Goal: Task Accomplishment & Management: Complete application form

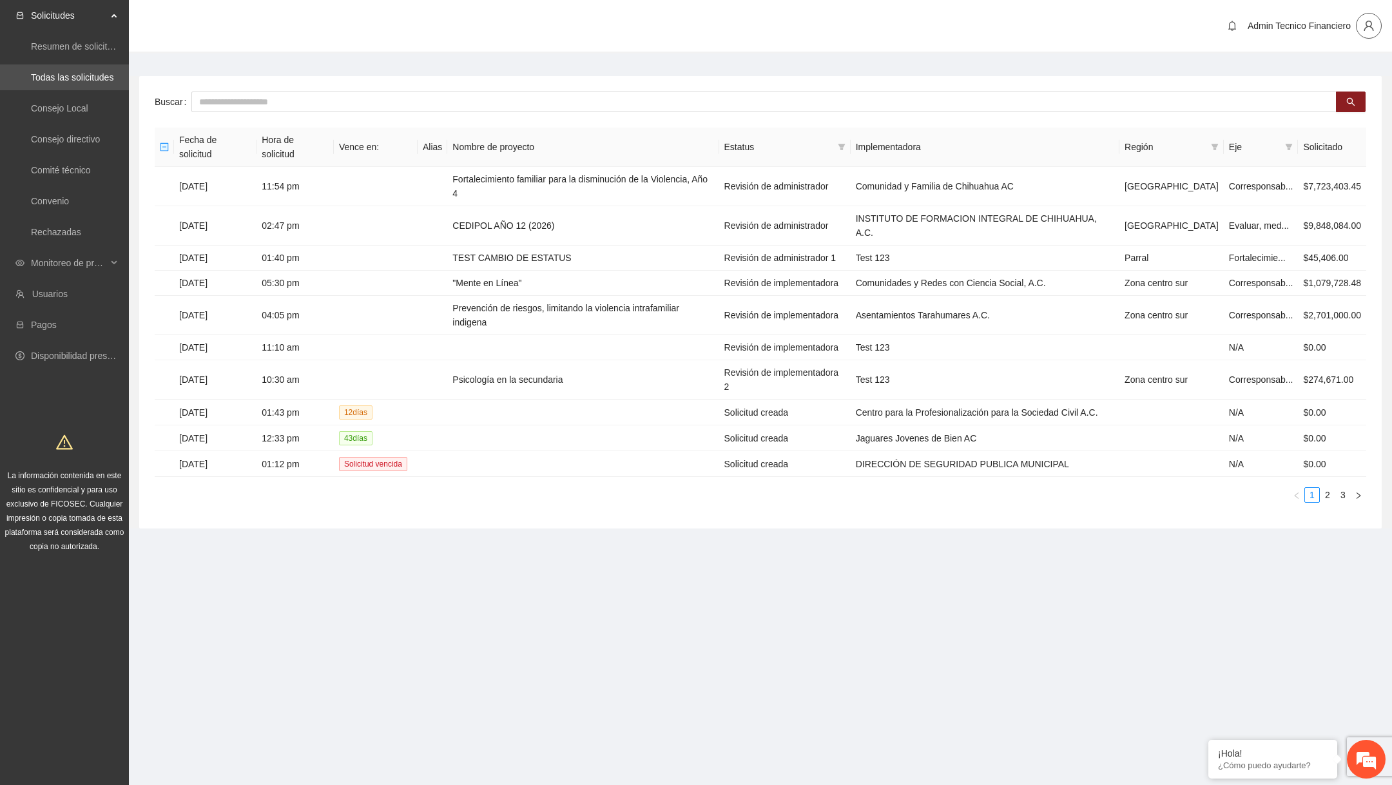
click at [1365, 25] on icon "user" at bounding box center [1369, 26] width 12 height 12
click at [1327, 77] on span "Cerrar sesión" at bounding box center [1331, 73] width 81 height 14
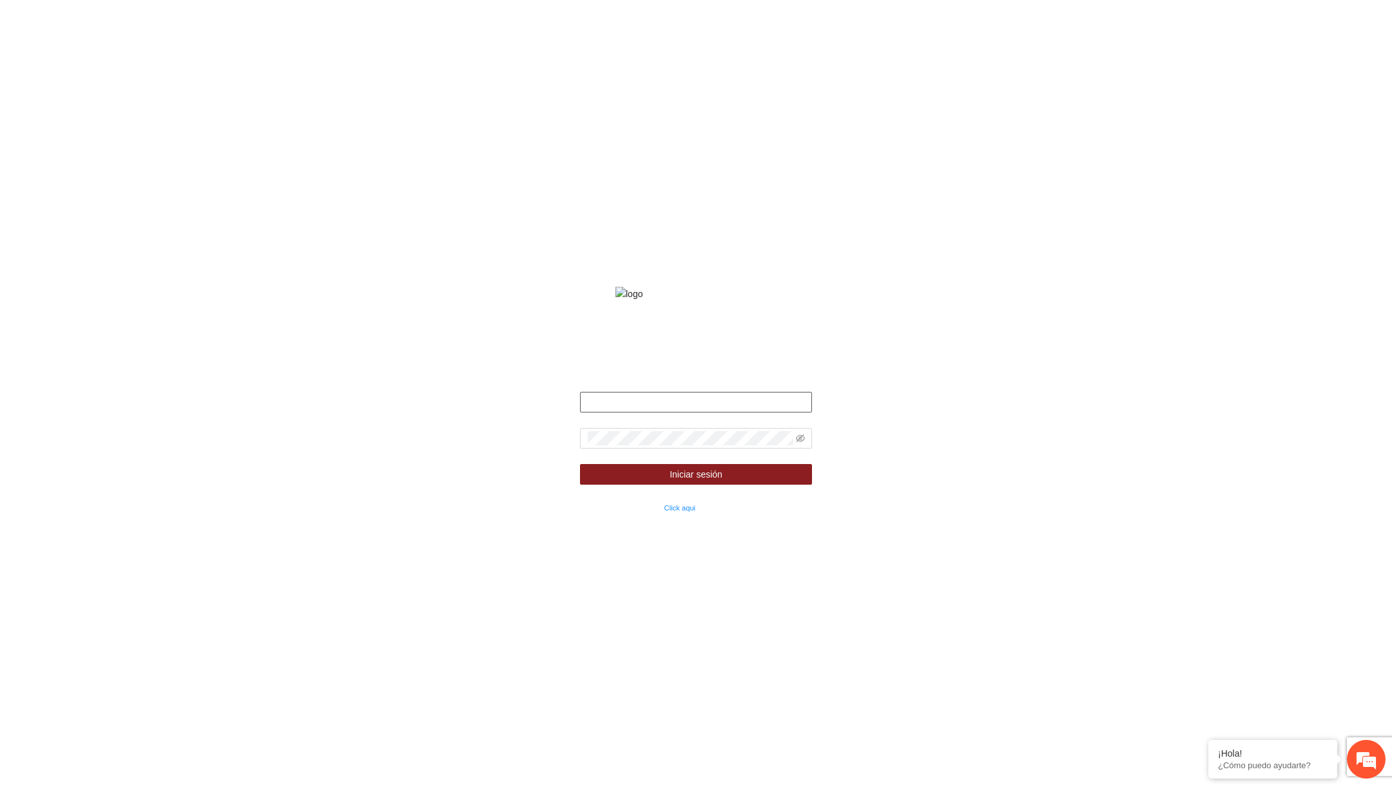
click at [636, 413] on input "text" at bounding box center [696, 402] width 232 height 21
type input "**********"
click at [727, 449] on span at bounding box center [696, 438] width 232 height 21
click at [799, 442] on icon "eye-invisible" at bounding box center [800, 438] width 9 height 8
click at [580, 464] on button "Iniciar sesión" at bounding box center [696, 474] width 232 height 21
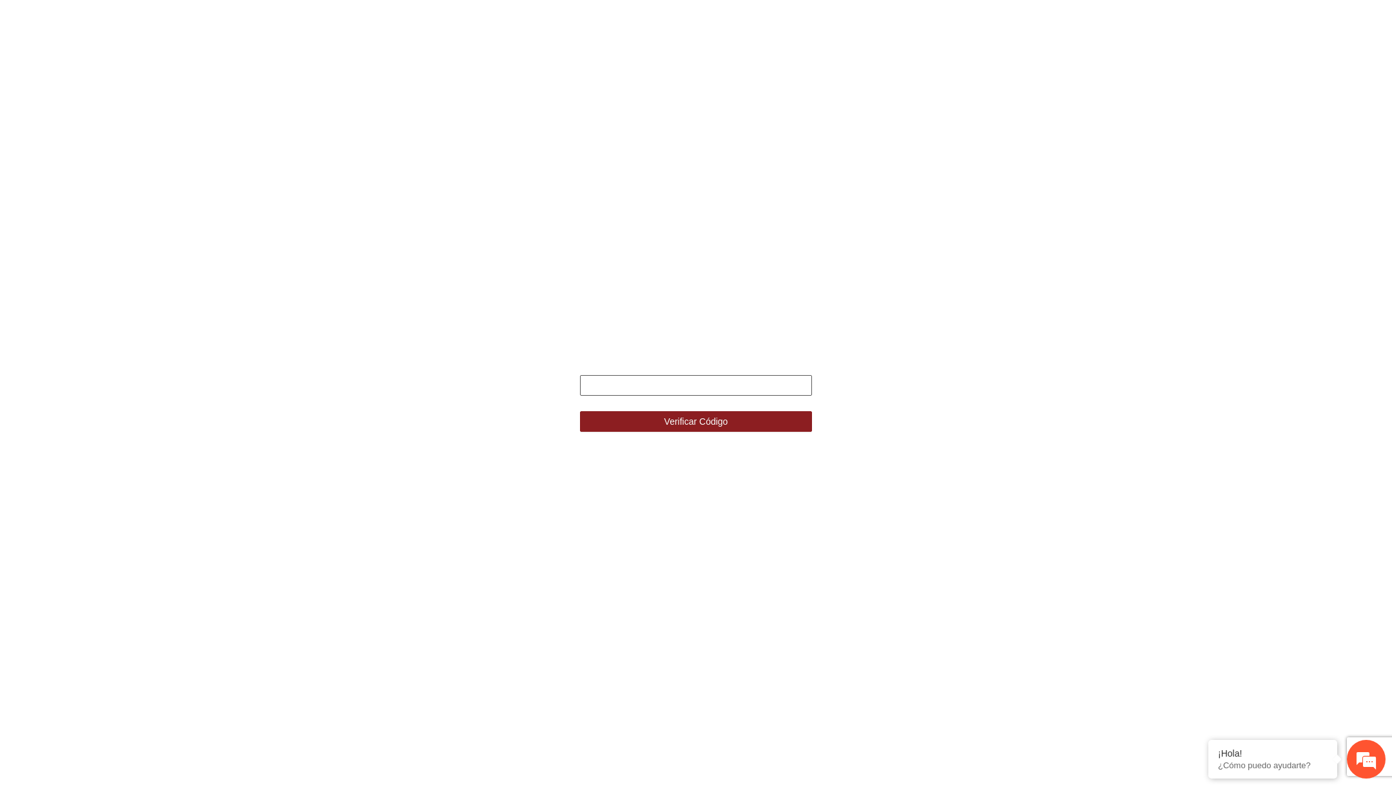
click at [705, 387] on input "text" at bounding box center [696, 385] width 232 height 21
type input "******"
click at [580, 411] on button "Verificar Código" at bounding box center [696, 421] width 232 height 21
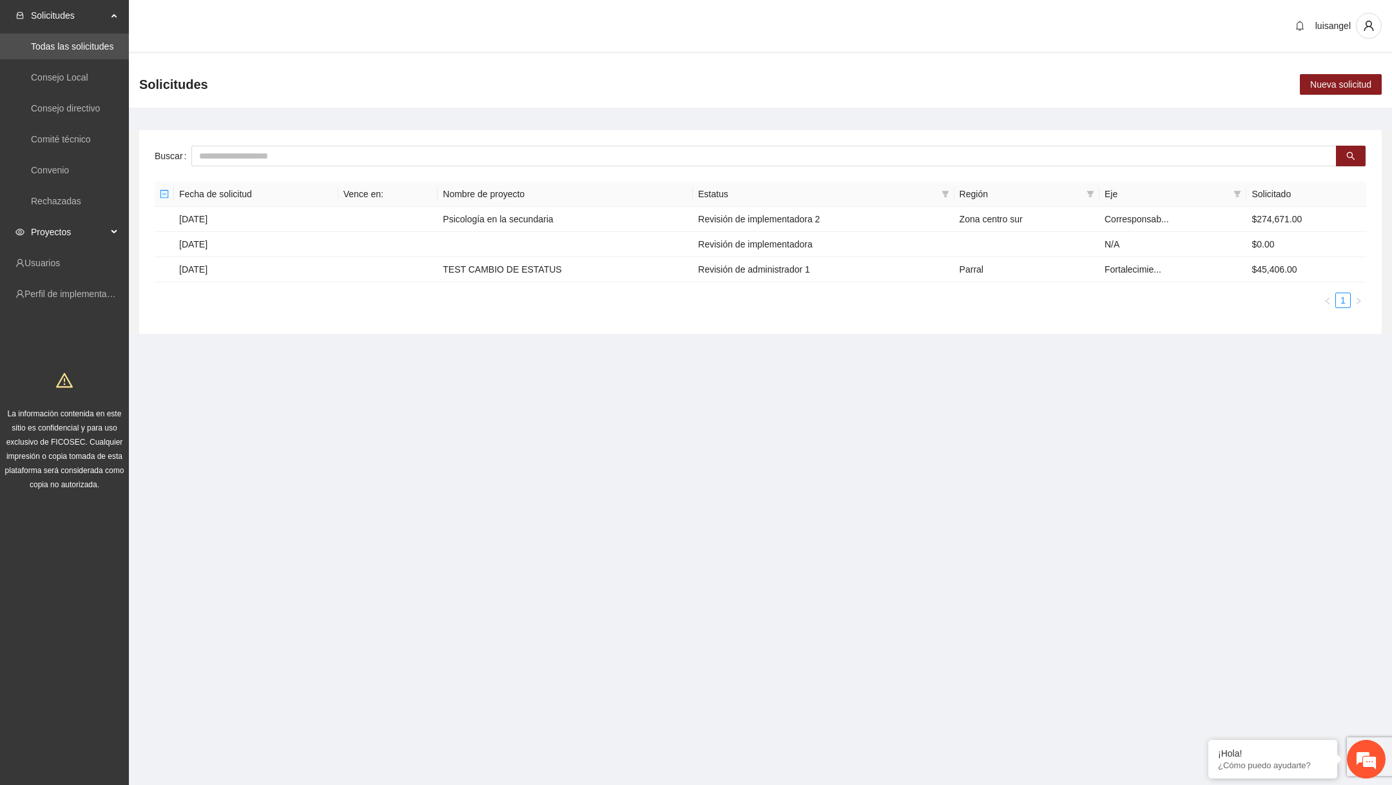
click at [100, 236] on span "Proyectos" at bounding box center [69, 232] width 76 height 26
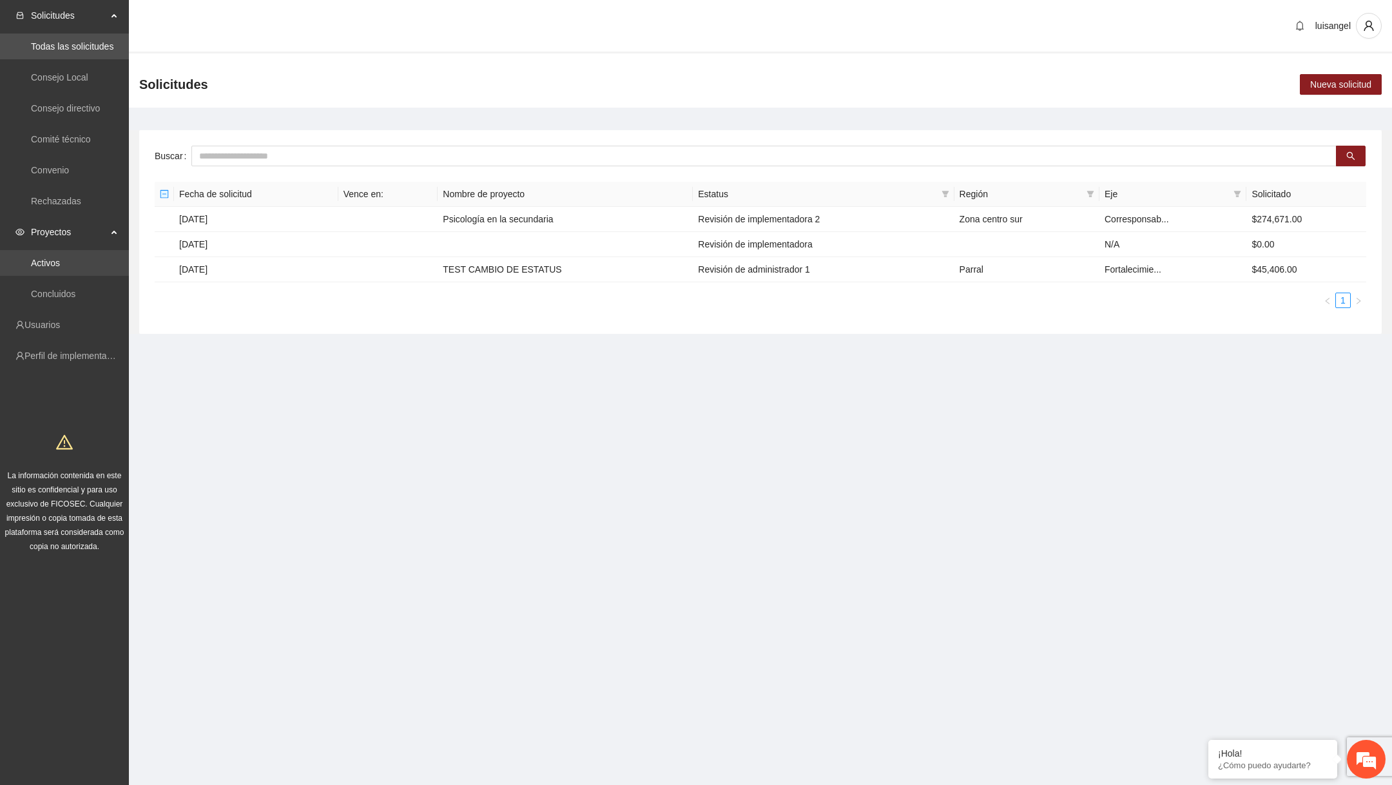
click at [60, 263] on link "Activos" at bounding box center [45, 263] width 29 height 10
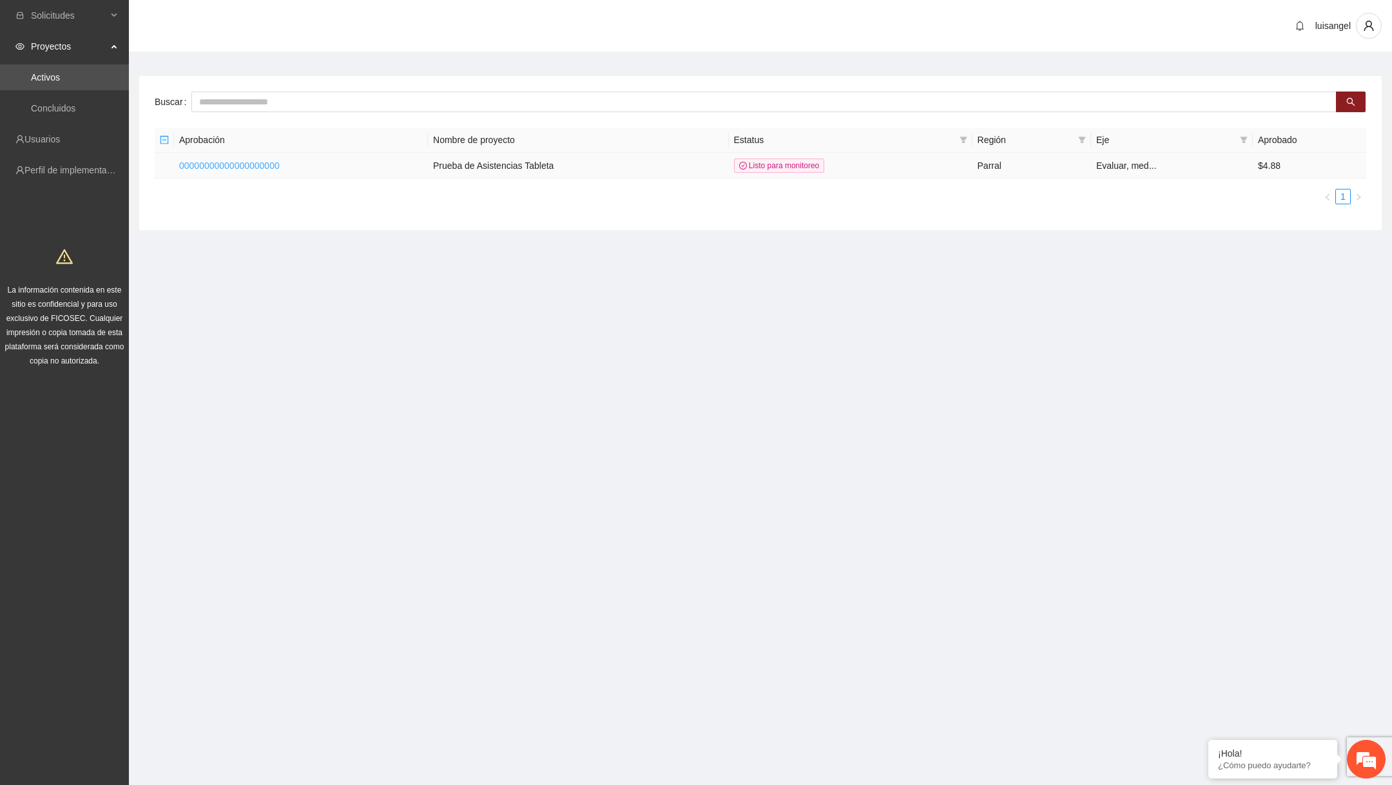
click at [271, 163] on link "00000000000000000000" at bounding box center [229, 166] width 101 height 10
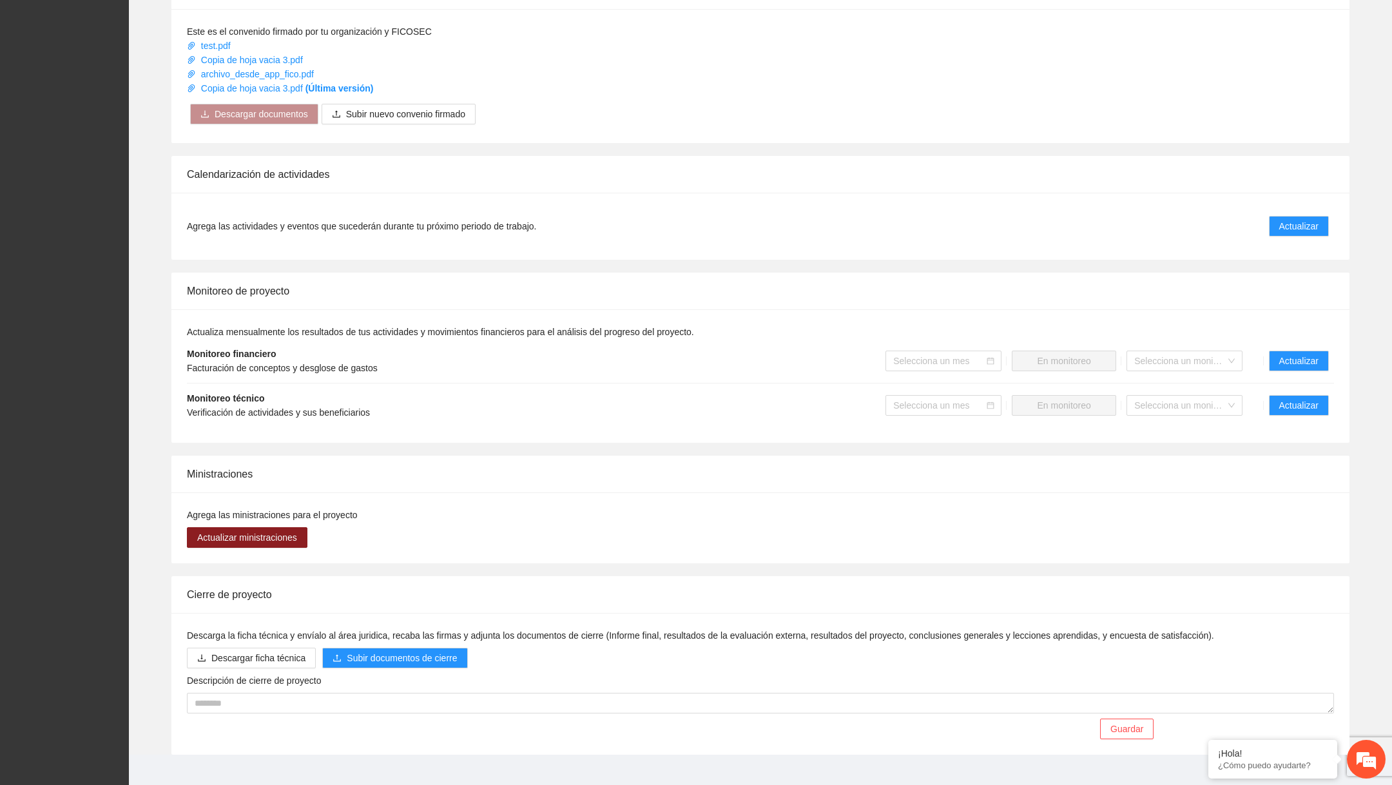
scroll to position [648, 0]
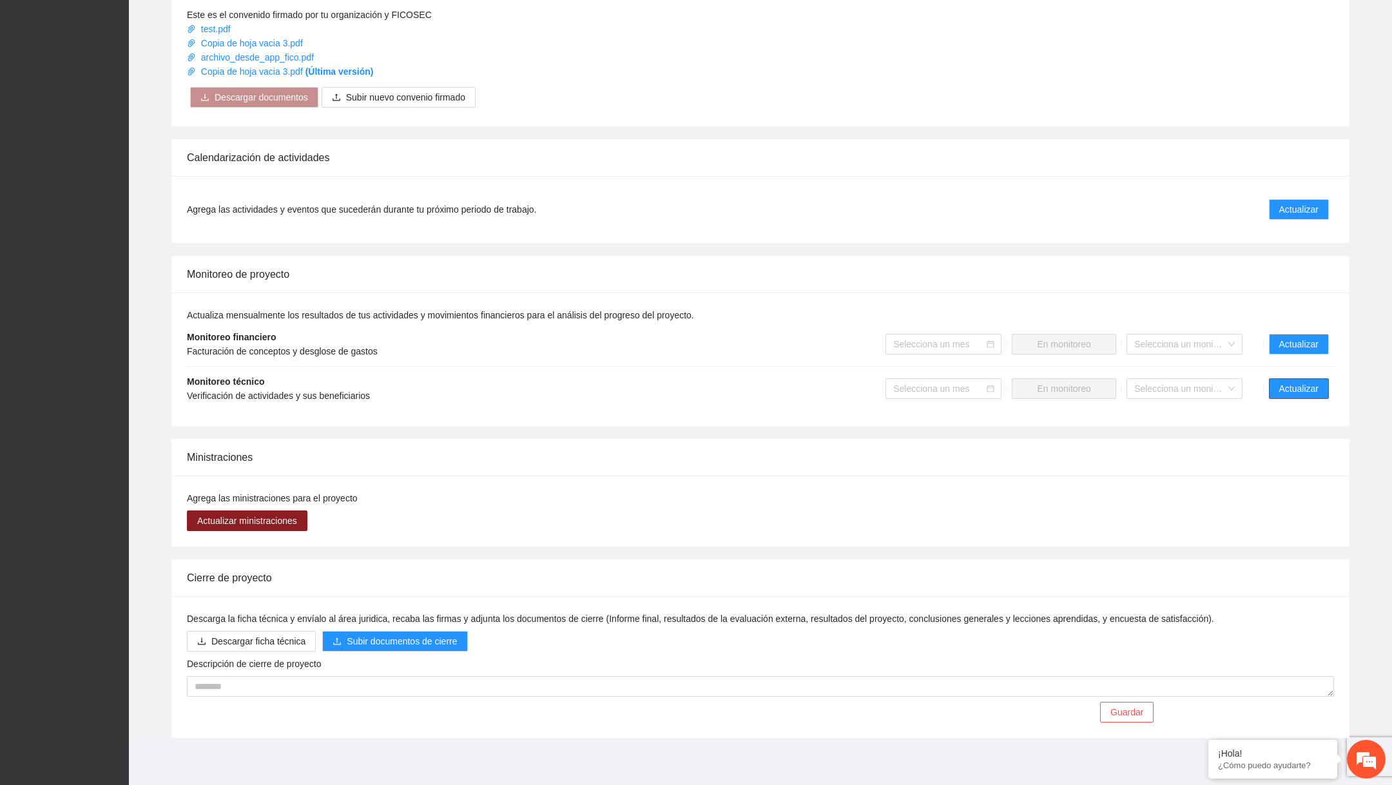
click at [1286, 383] on span "Actualizar" at bounding box center [1299, 389] width 39 height 14
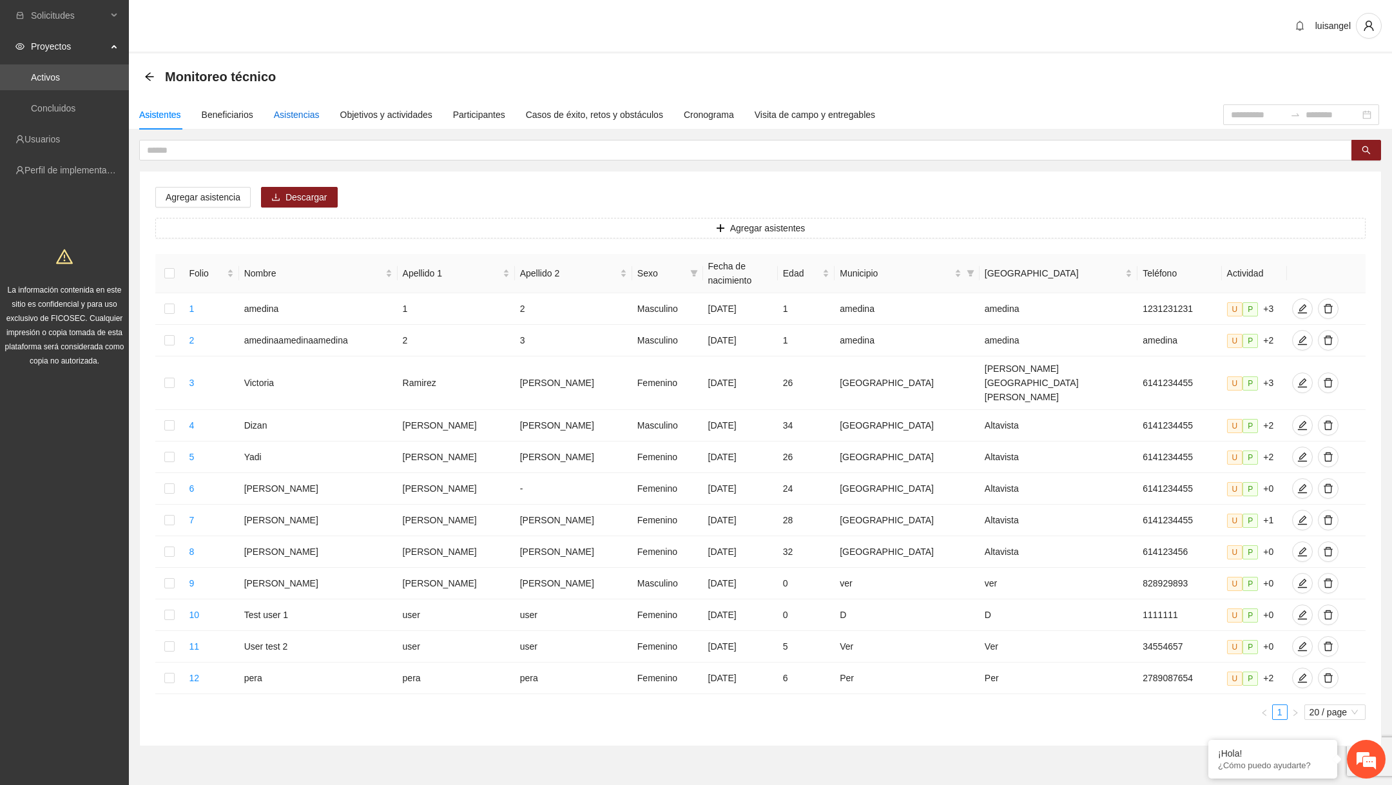
click at [313, 119] on div "Asistencias" at bounding box center [297, 115] width 46 height 14
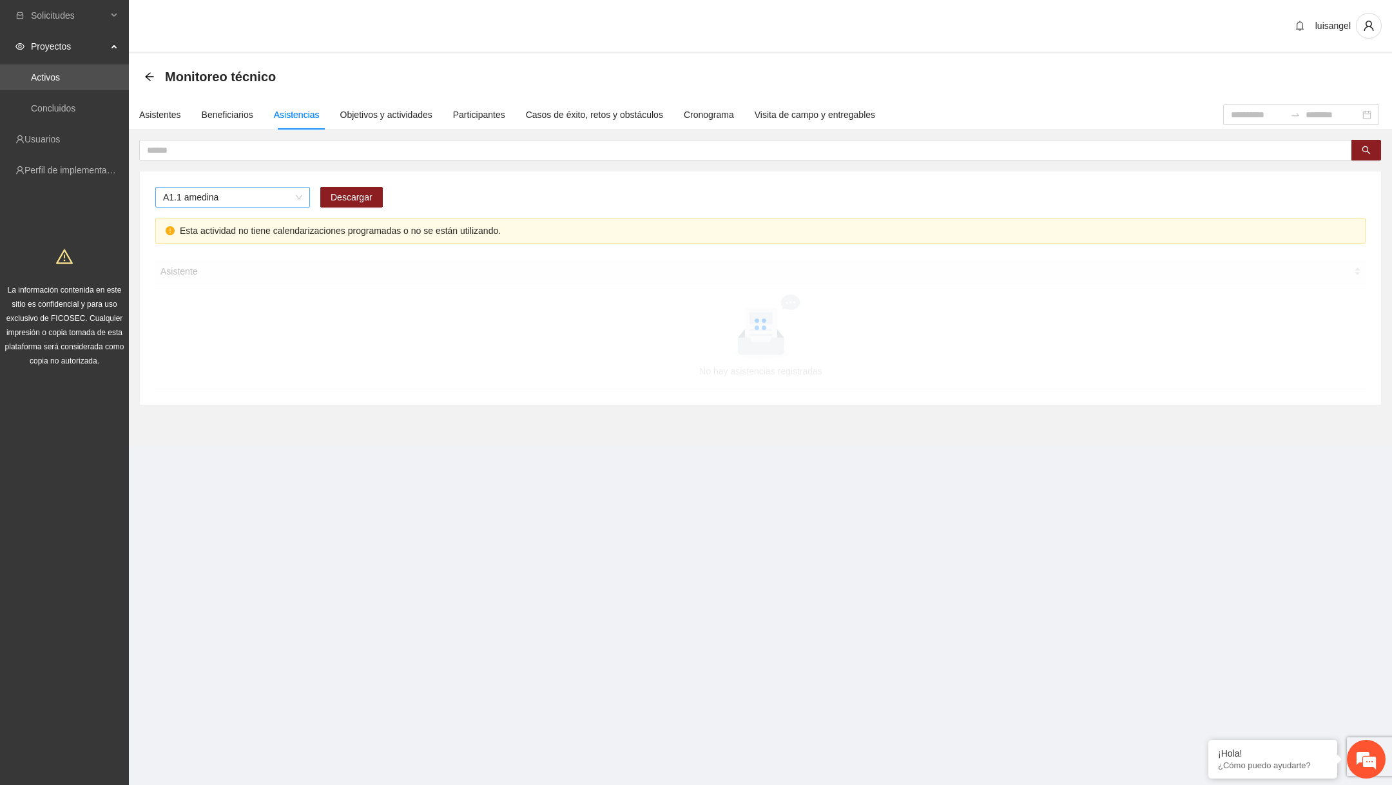
click at [279, 190] on span "A1.1 amedina" at bounding box center [232, 197] width 139 height 19
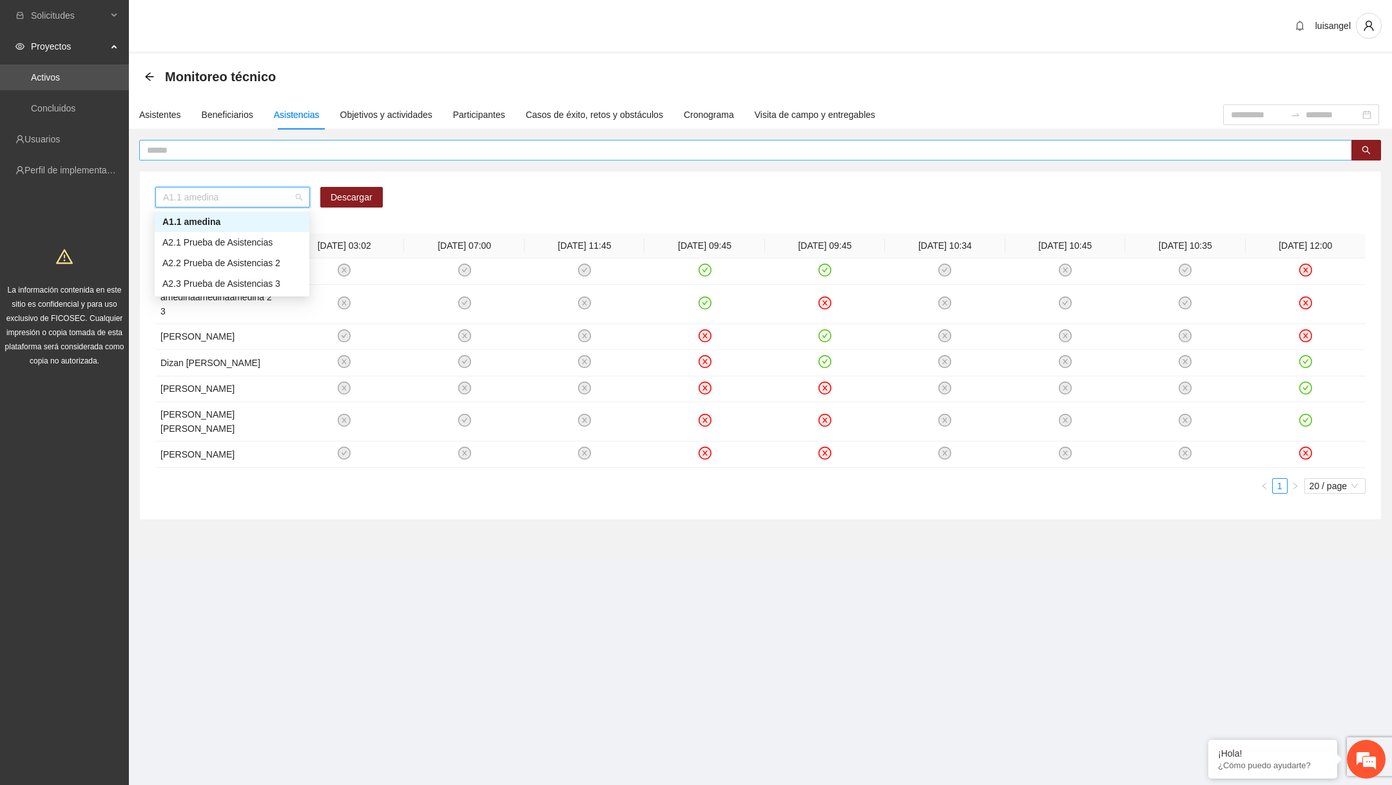
click at [286, 155] on input "text" at bounding box center [740, 150] width 1187 height 14
click at [276, 202] on span "A1.1 amedina" at bounding box center [232, 197] width 139 height 19
click at [257, 244] on div "A2.1 Prueba de Asistencias" at bounding box center [231, 242] width 139 height 14
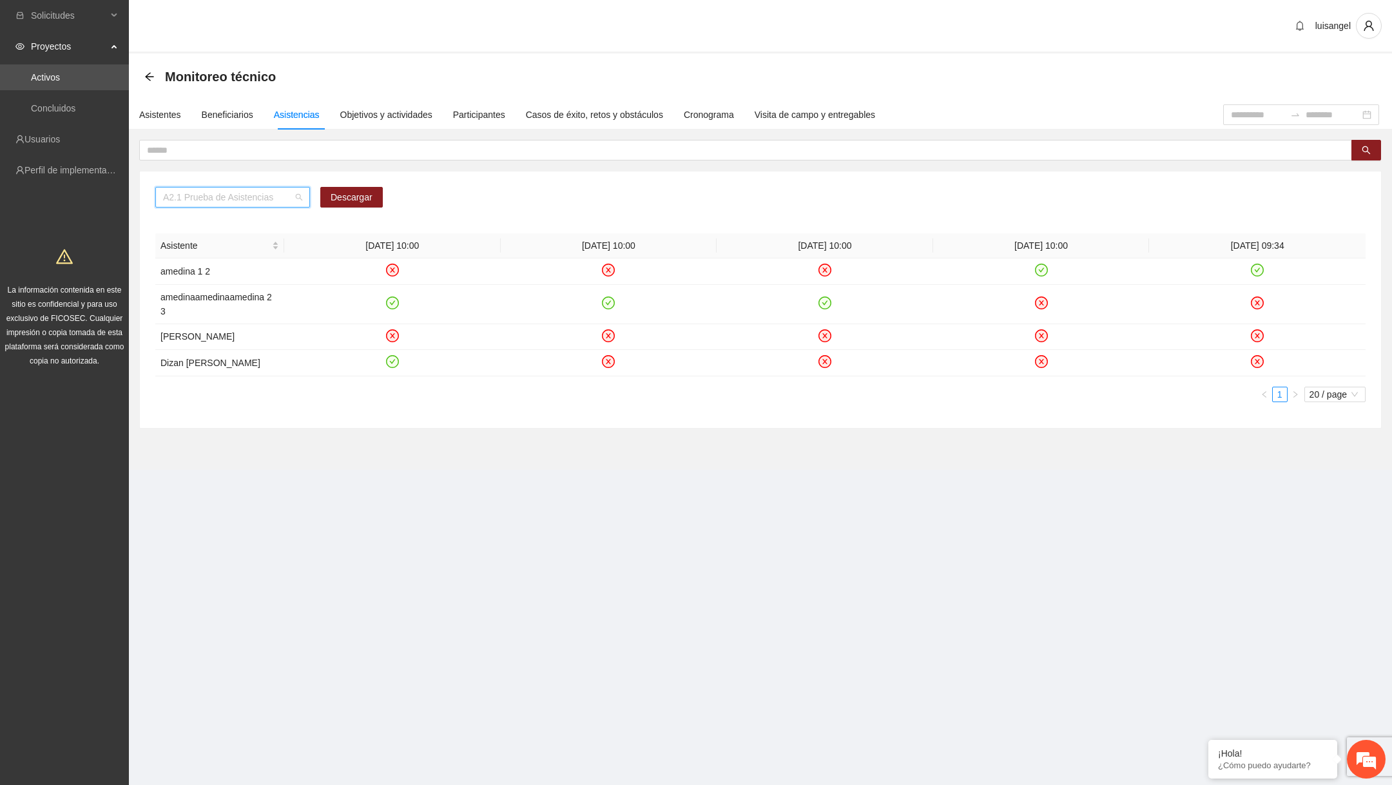
click at [271, 200] on span "A2.1 Prueba de Asistencias" at bounding box center [232, 197] width 139 height 19
click at [256, 266] on div "A2.2 Prueba de Asistencias 2" at bounding box center [231, 263] width 139 height 14
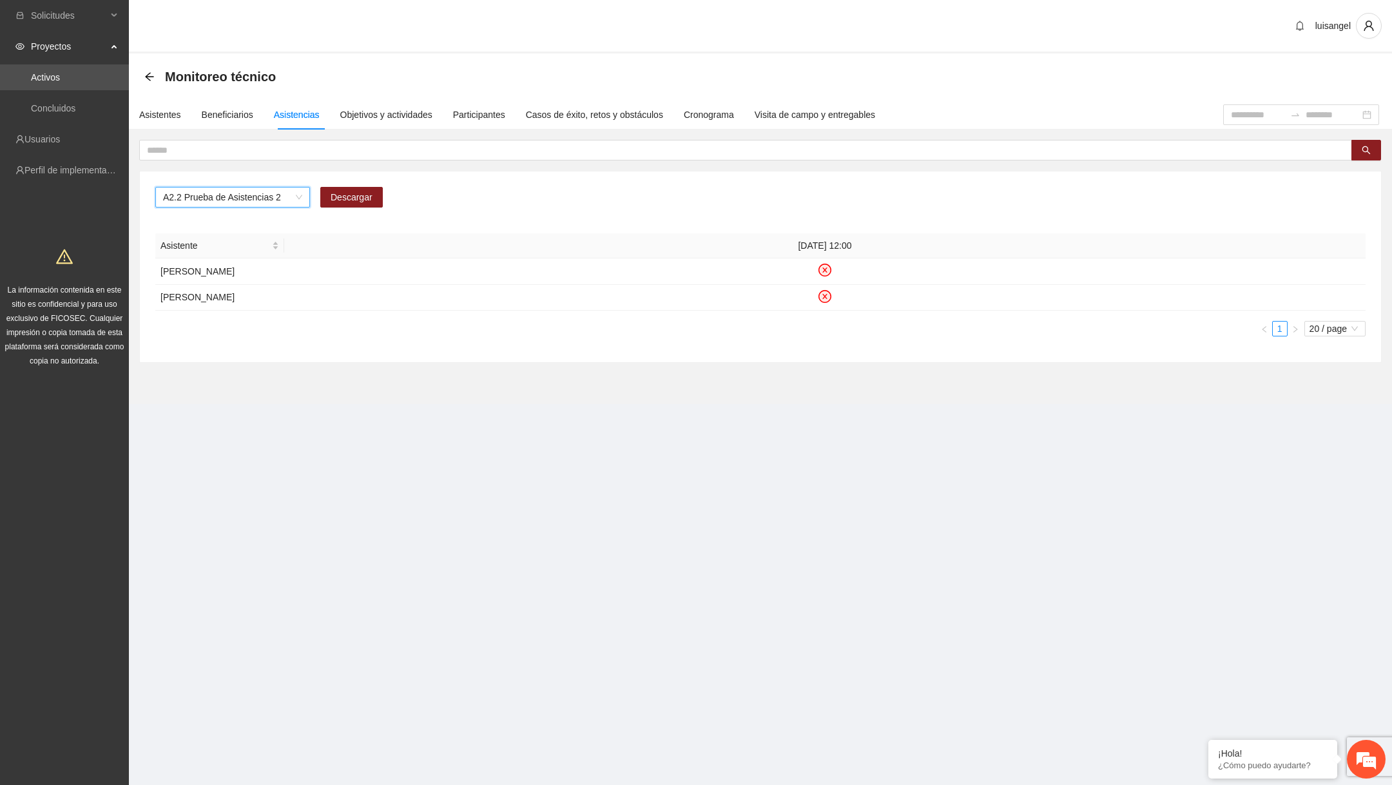
click at [240, 200] on span "A2.2 Prueba de Asistencias 2" at bounding box center [232, 197] width 139 height 19
click at [237, 278] on div "A2.3 Prueba de Asistencias 3" at bounding box center [231, 284] width 139 height 14
click at [164, 121] on div "Asistentes" at bounding box center [160, 115] width 42 height 14
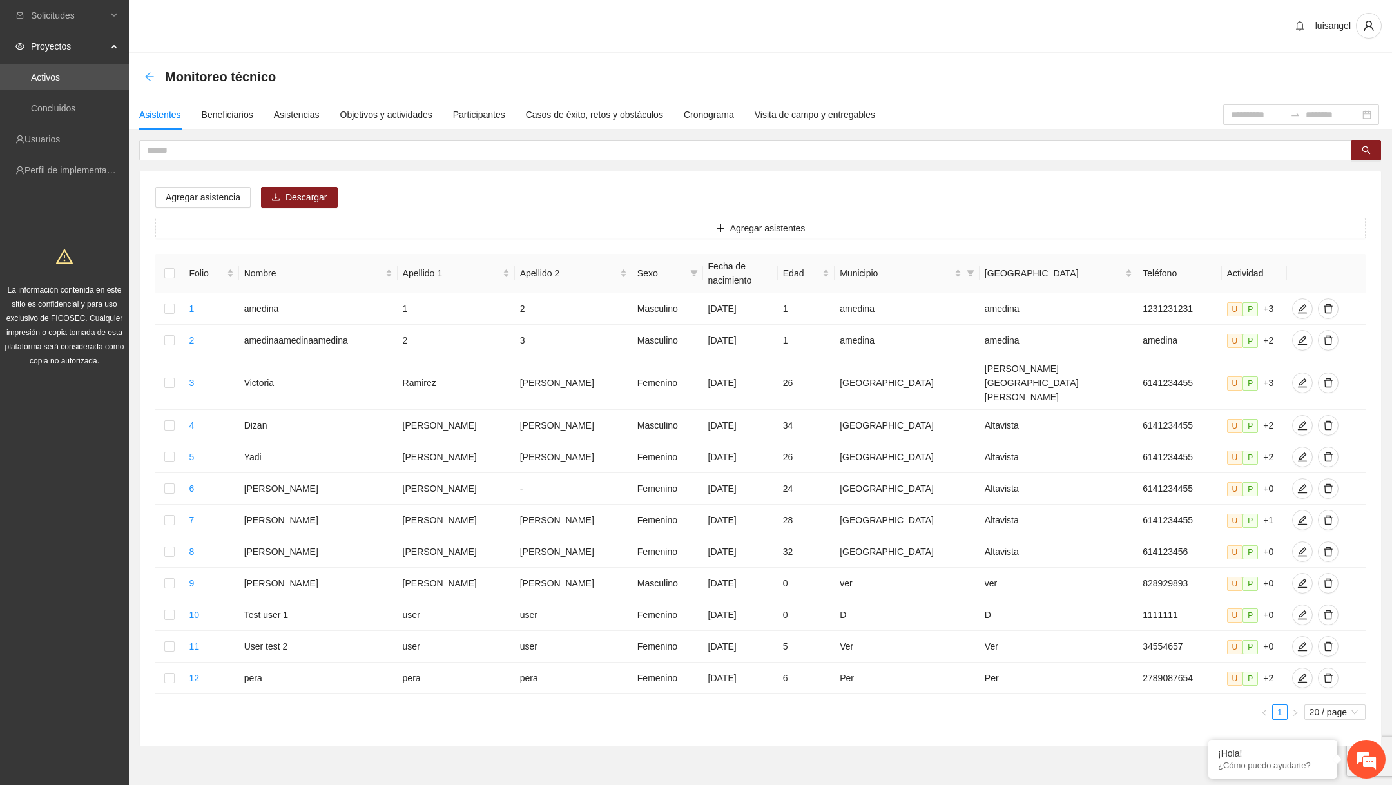
click at [151, 79] on icon "arrow-left" at bounding box center [149, 77] width 10 height 10
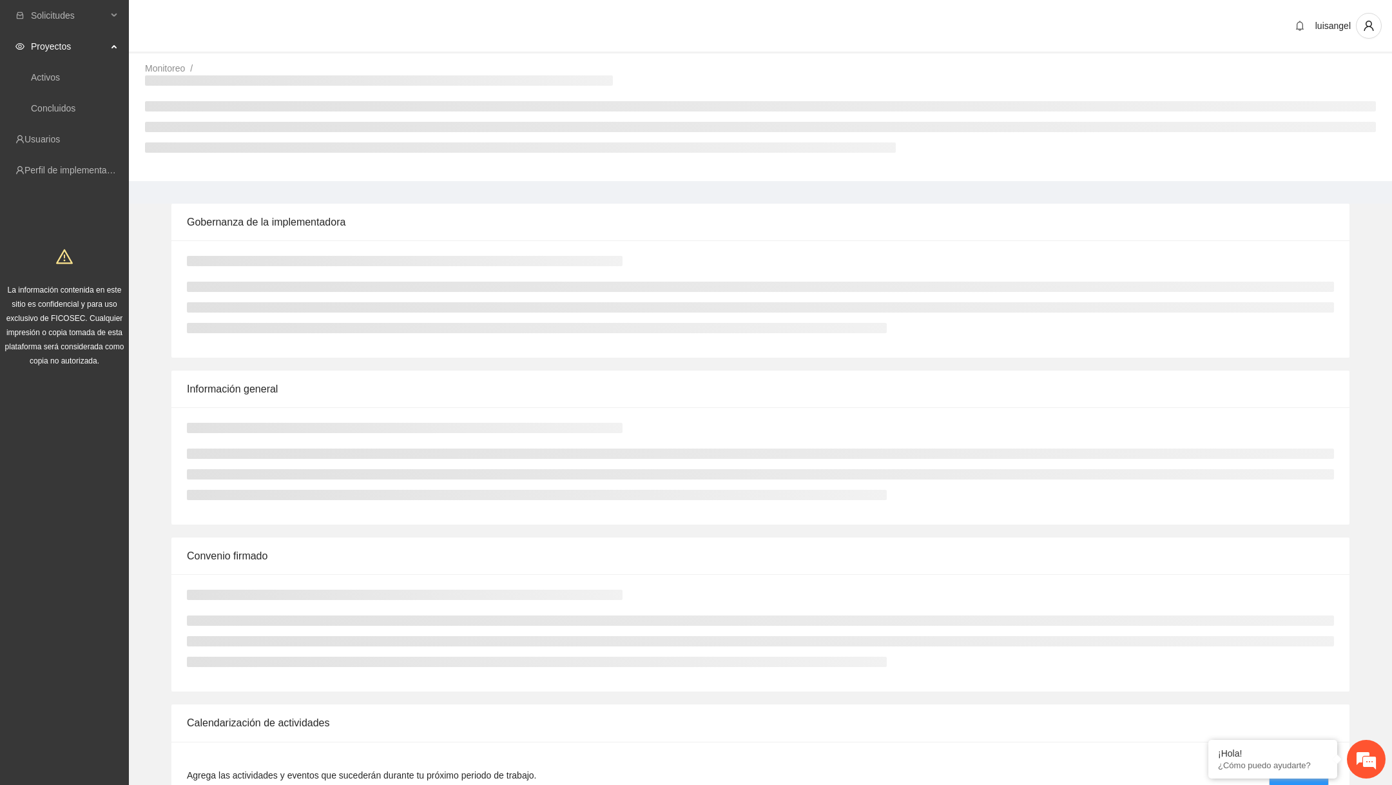
click at [149, 69] on link "Monitoreo" at bounding box center [165, 68] width 40 height 10
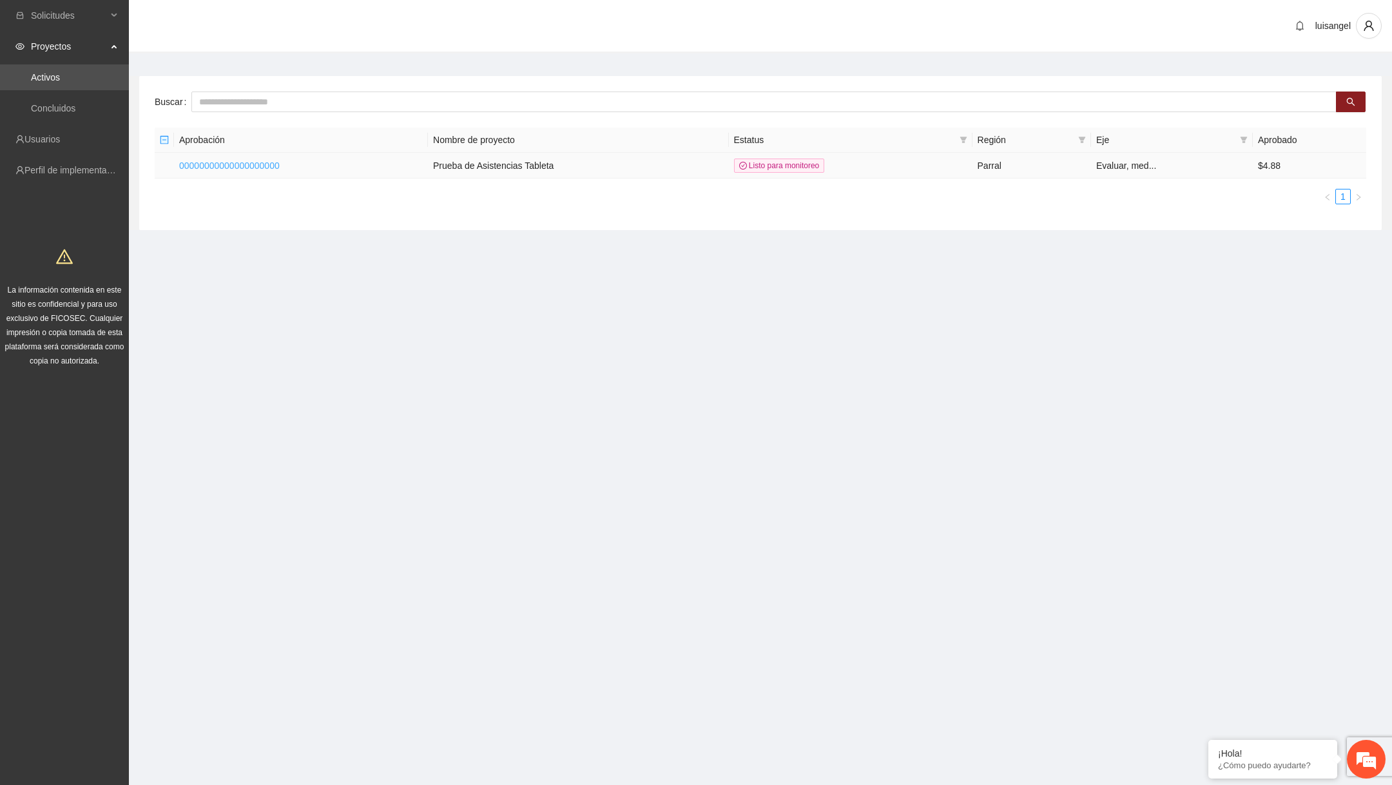
click at [212, 164] on link "00000000000000000000" at bounding box center [229, 166] width 101 height 10
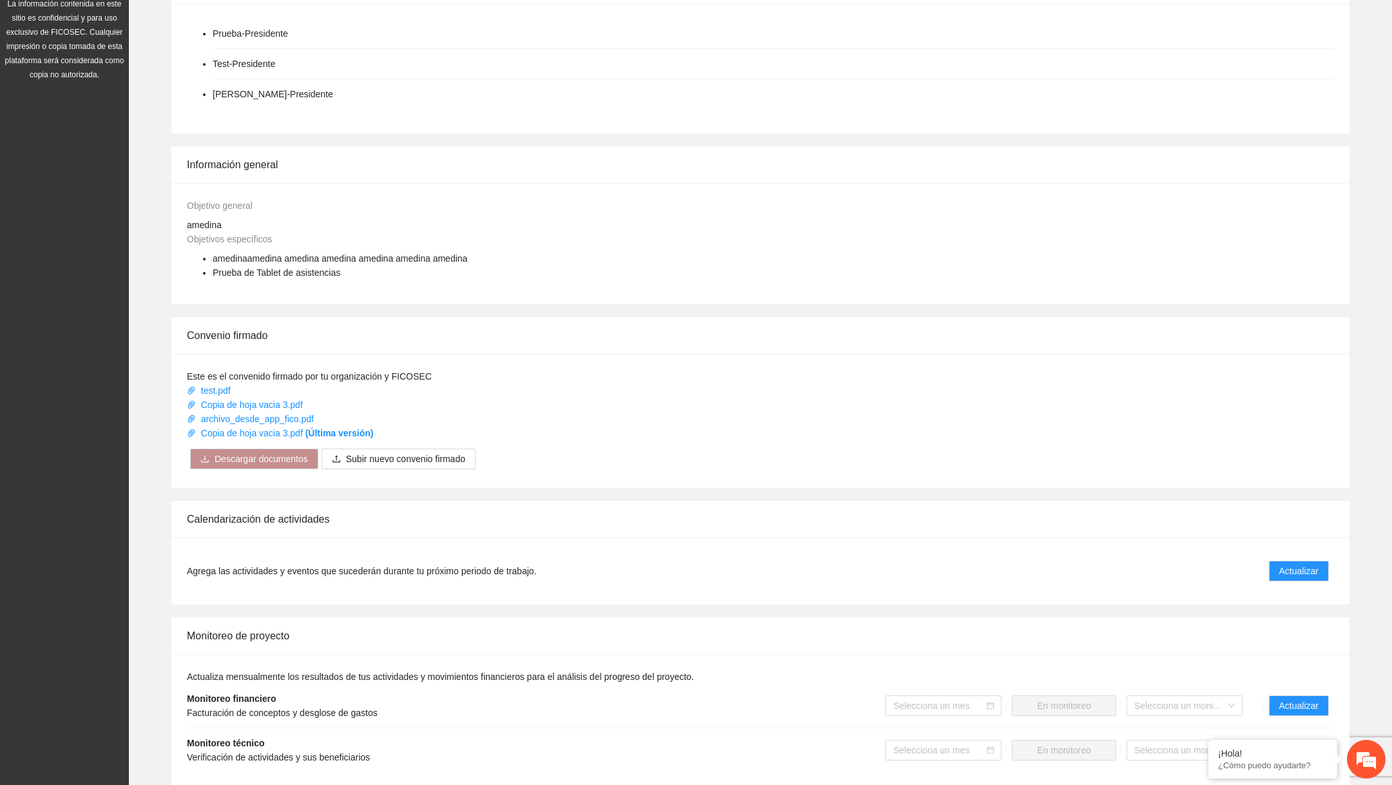
scroll to position [648, 0]
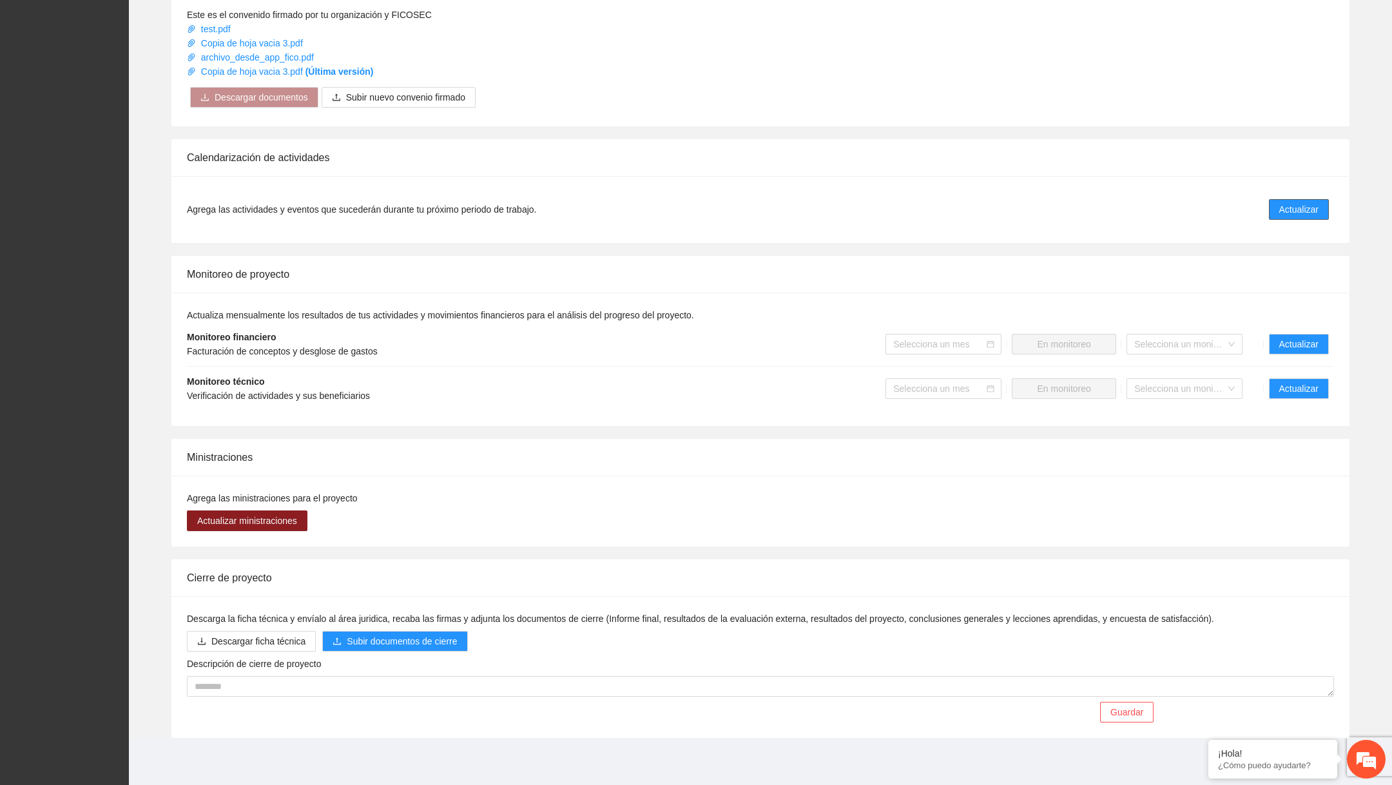
click at [1299, 199] on button "Actualizar" at bounding box center [1299, 209] width 60 height 21
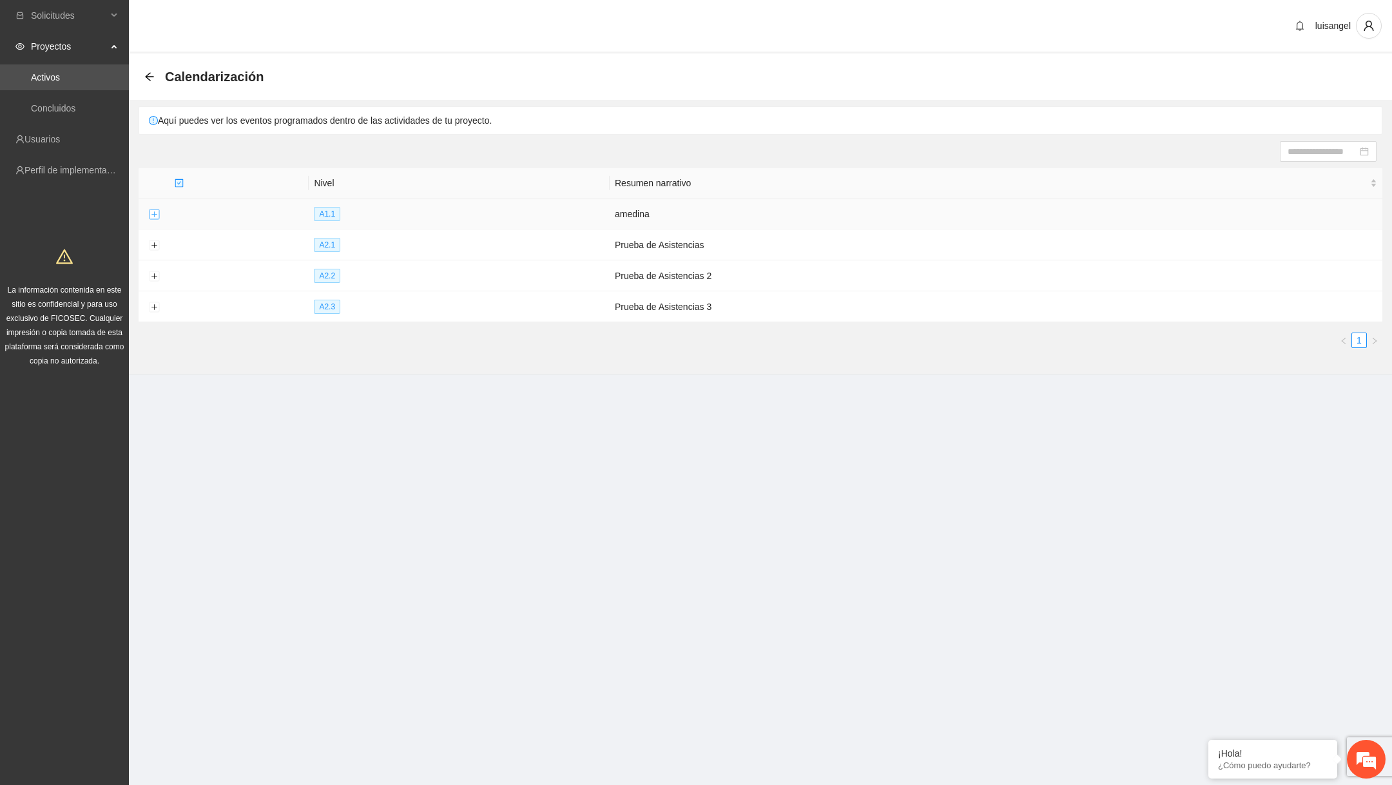
click at [151, 209] on button "Expand row" at bounding box center [154, 214] width 10 height 10
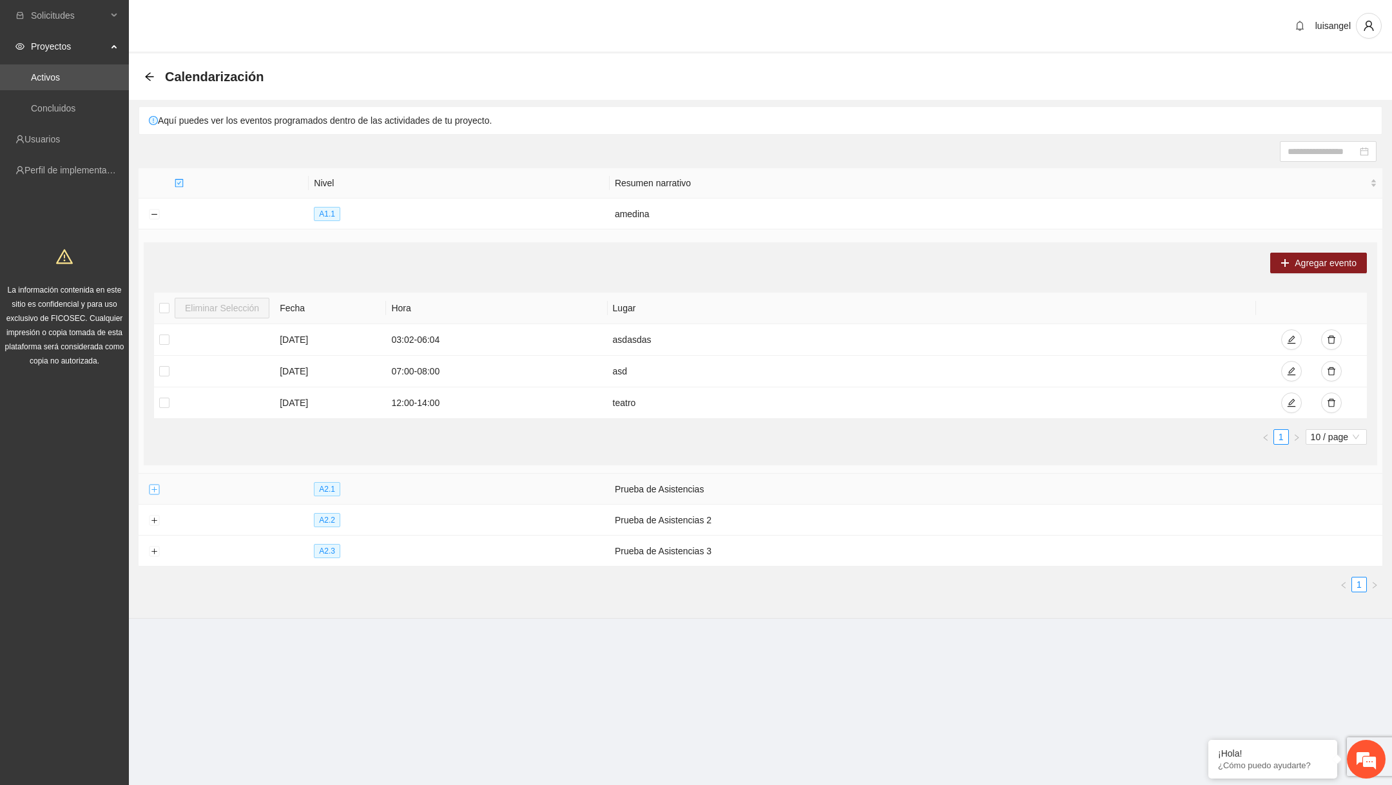
click at [150, 486] on button "Expand row" at bounding box center [154, 490] width 10 height 10
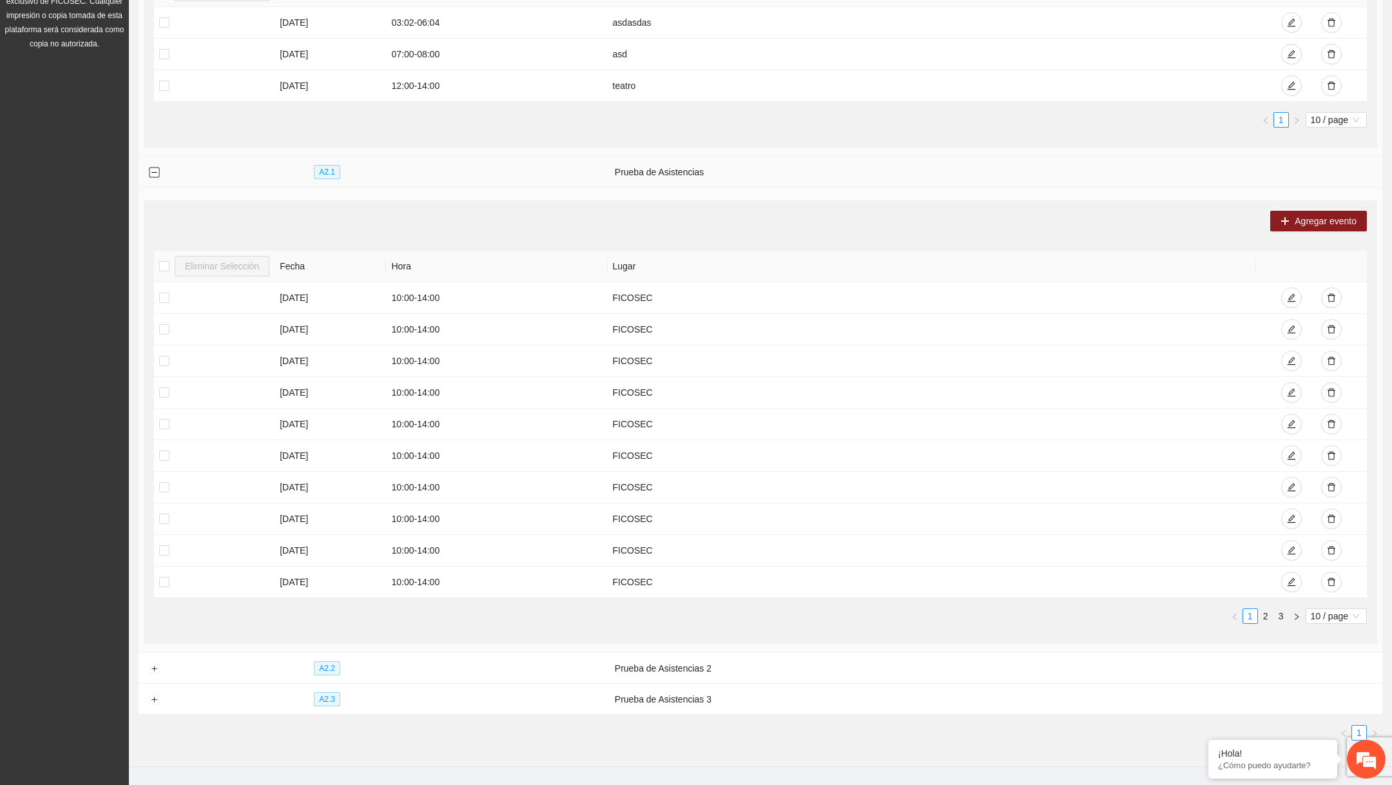
scroll to position [344, 0]
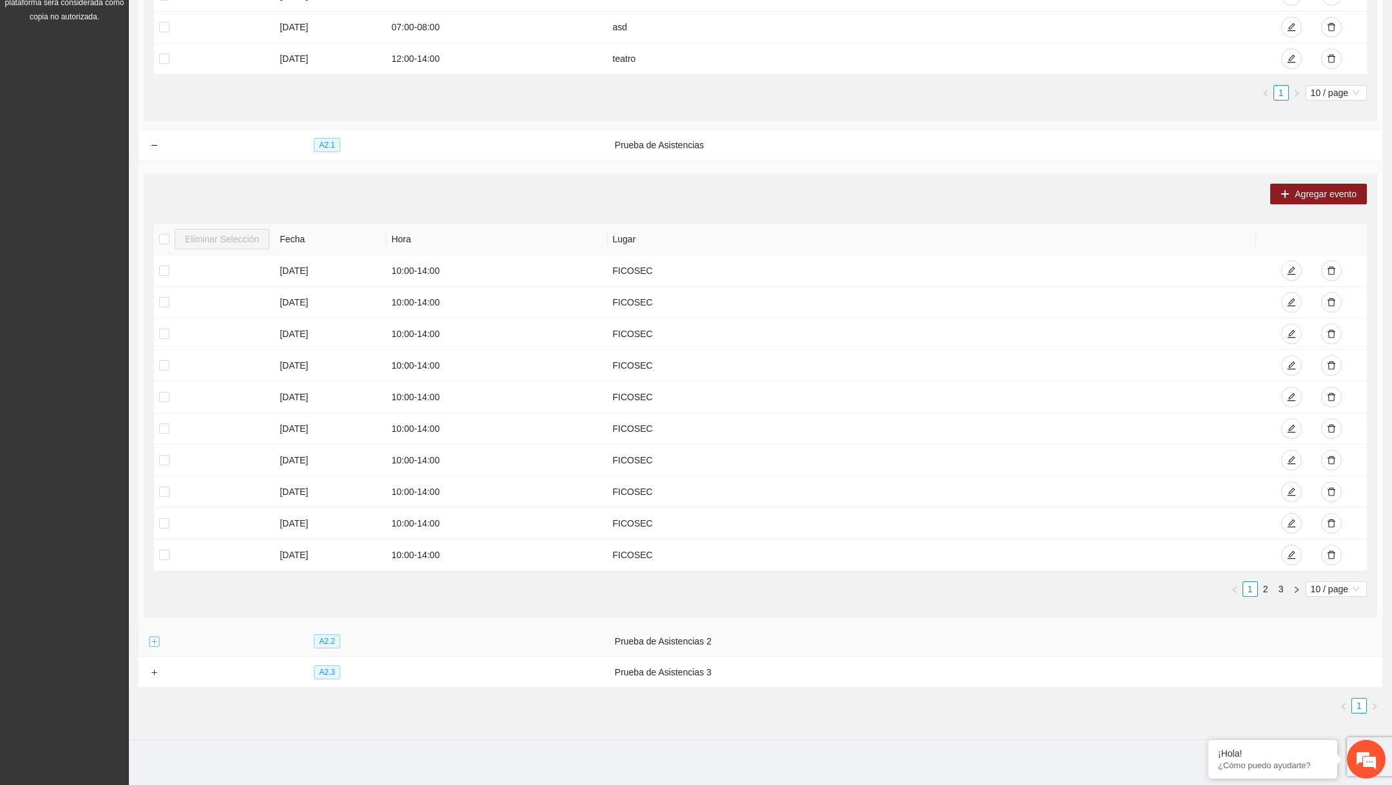
click at [157, 637] on button "Expand row" at bounding box center [154, 642] width 10 height 10
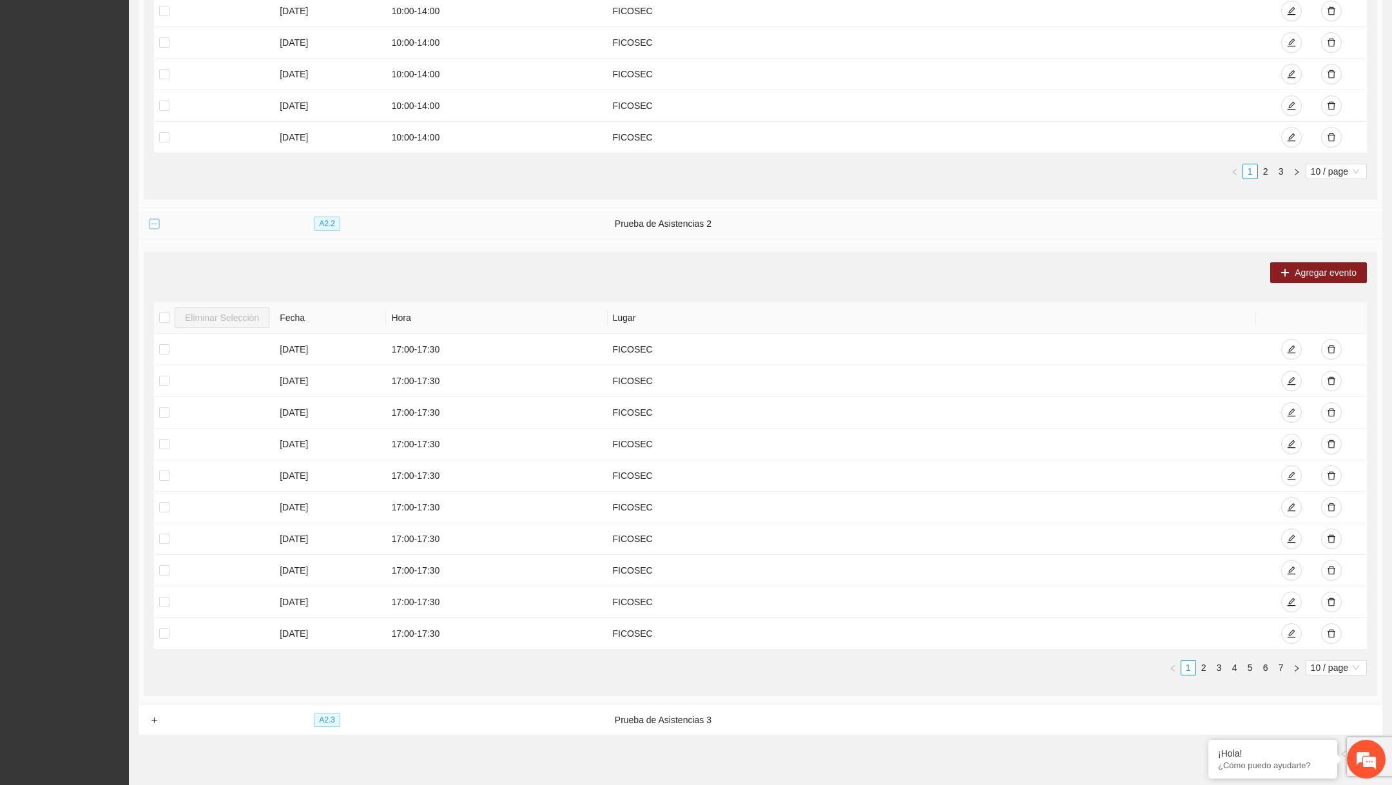
scroll to position [807, 0]
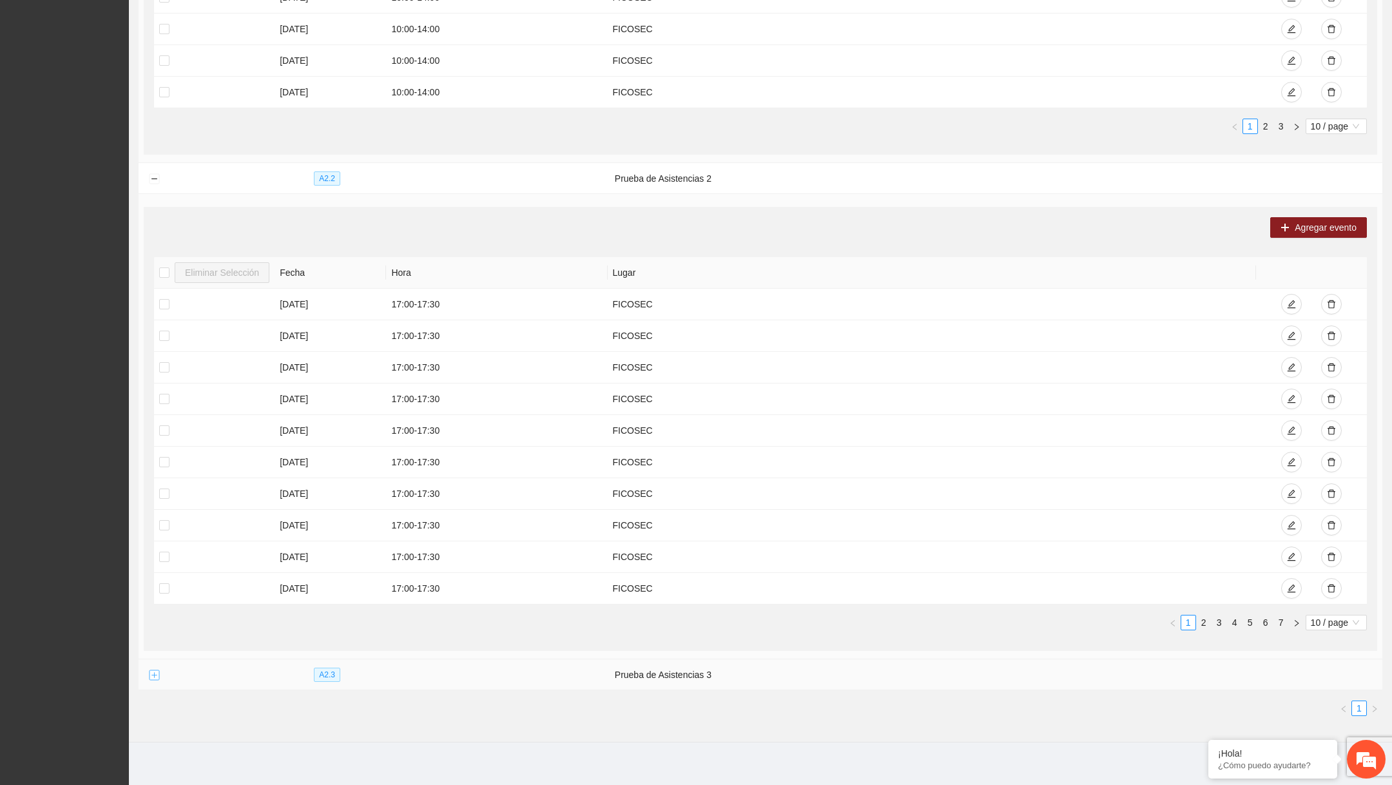
click at [151, 670] on button "Expand row" at bounding box center [154, 675] width 10 height 10
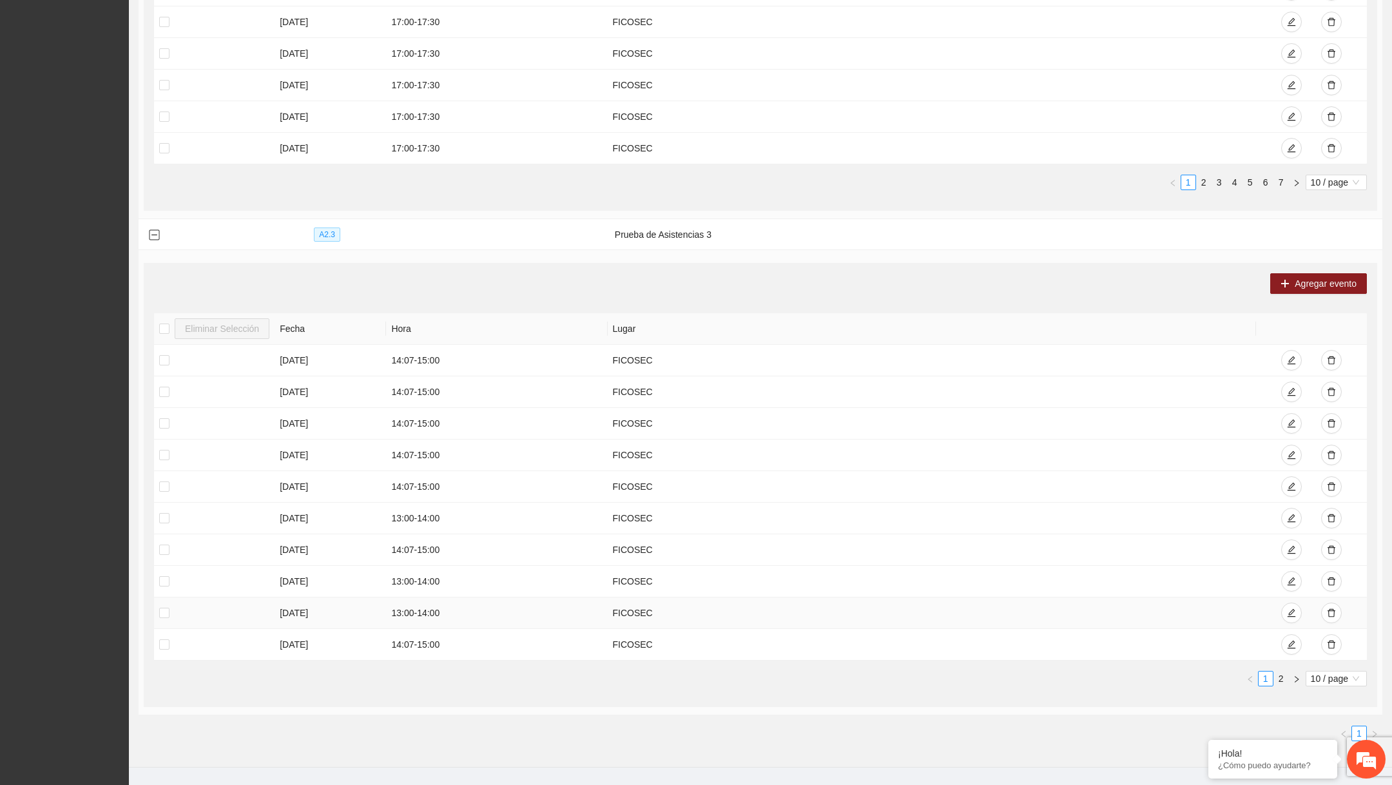
scroll to position [1270, 0]
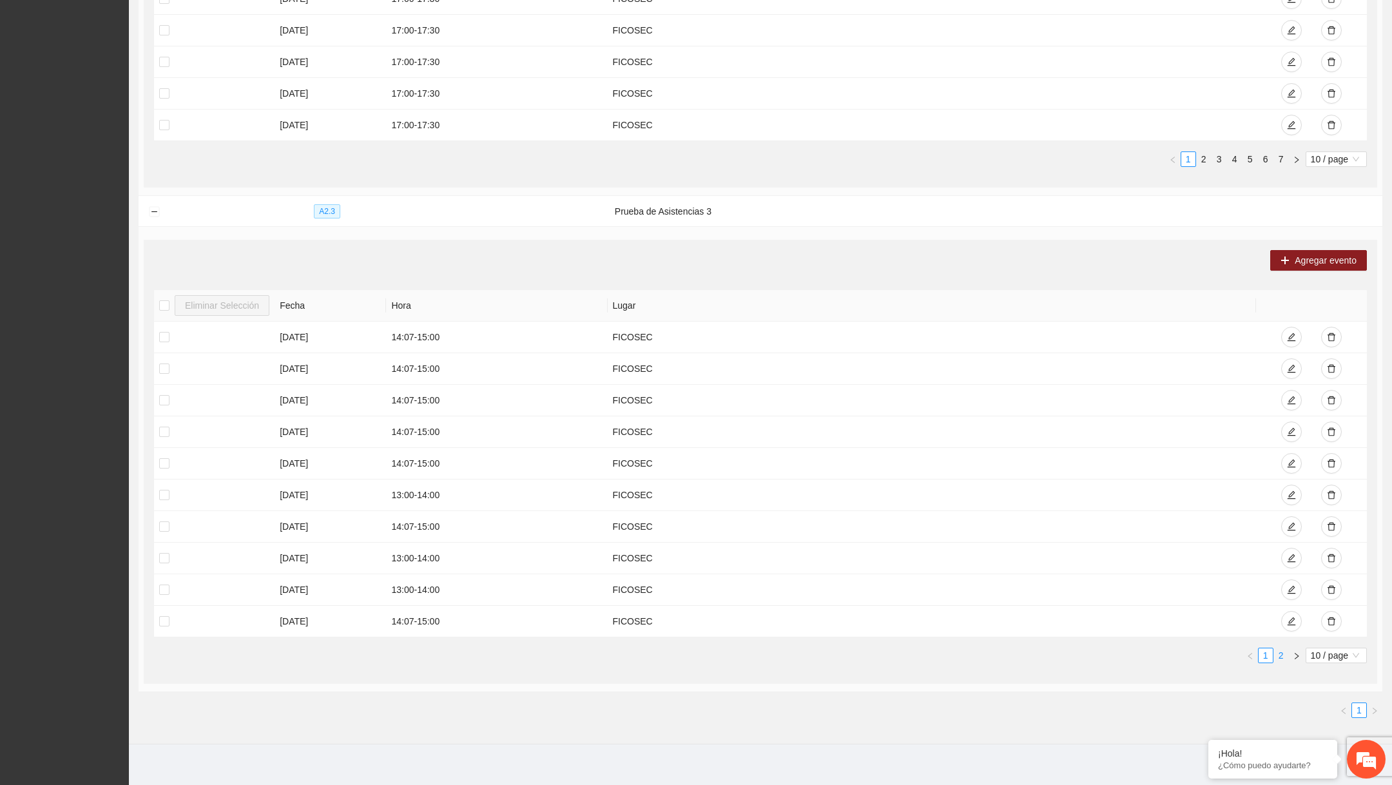
click at [1283, 648] on link "2" at bounding box center [1281, 655] width 14 height 14
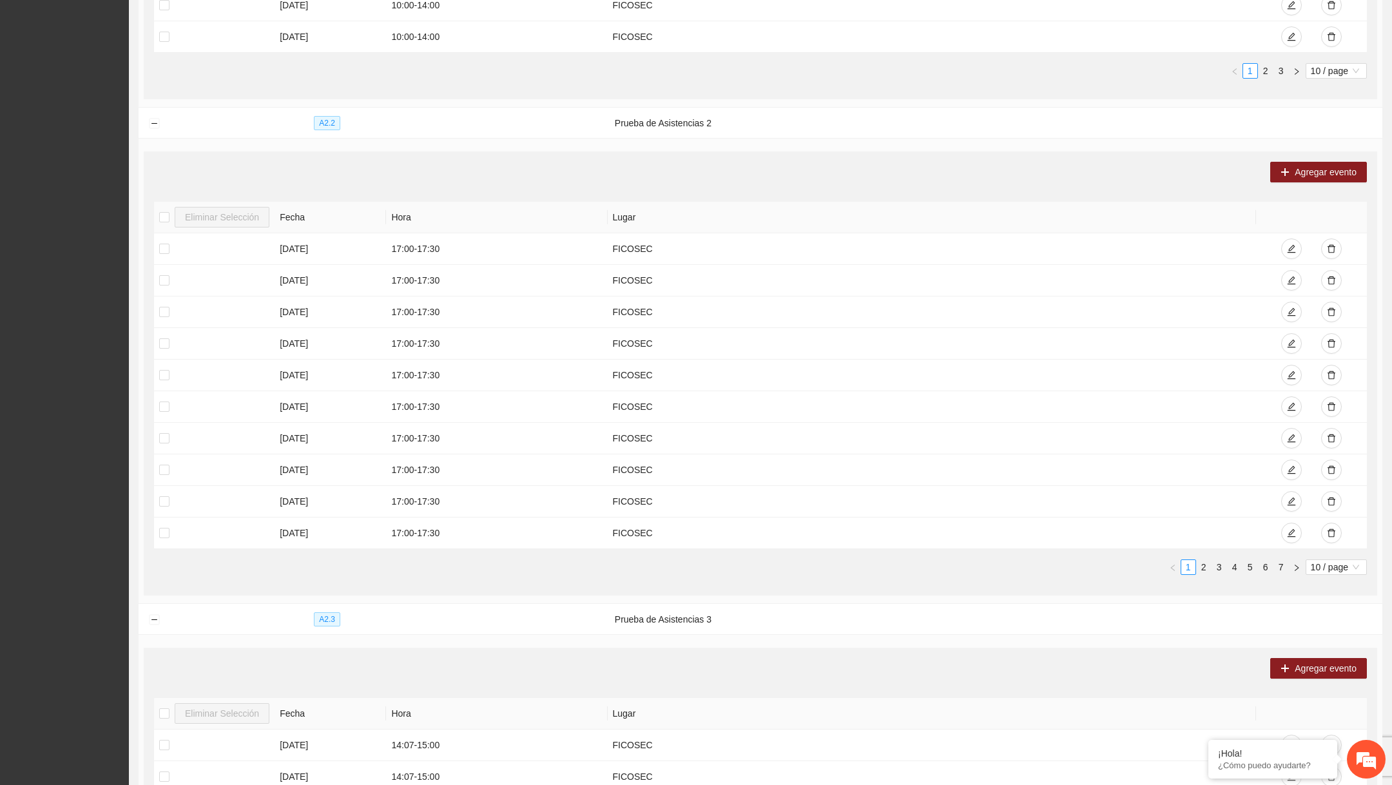
scroll to position [1145, 0]
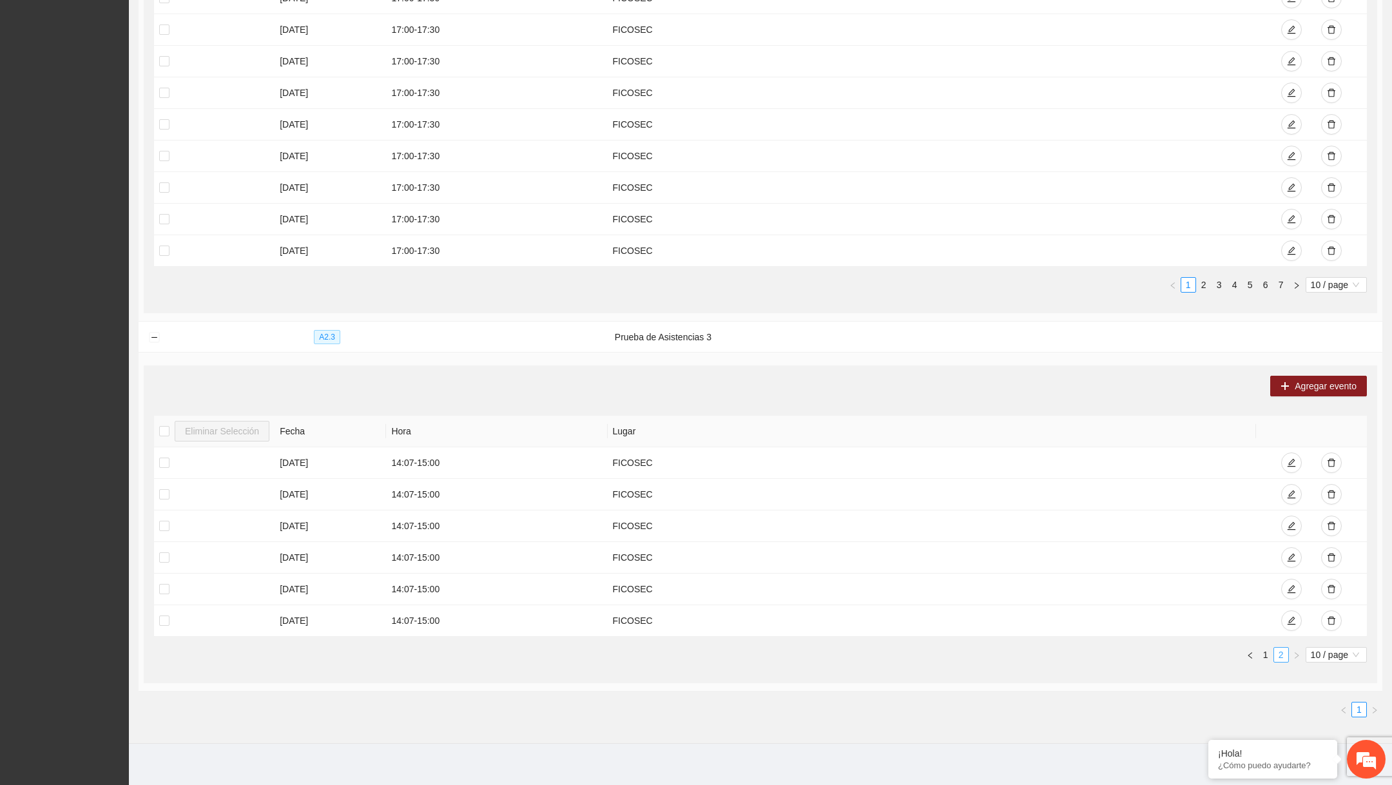
click at [1274, 648] on link "2" at bounding box center [1281, 655] width 14 height 14
click at [1266, 648] on link "1" at bounding box center [1266, 655] width 14 height 14
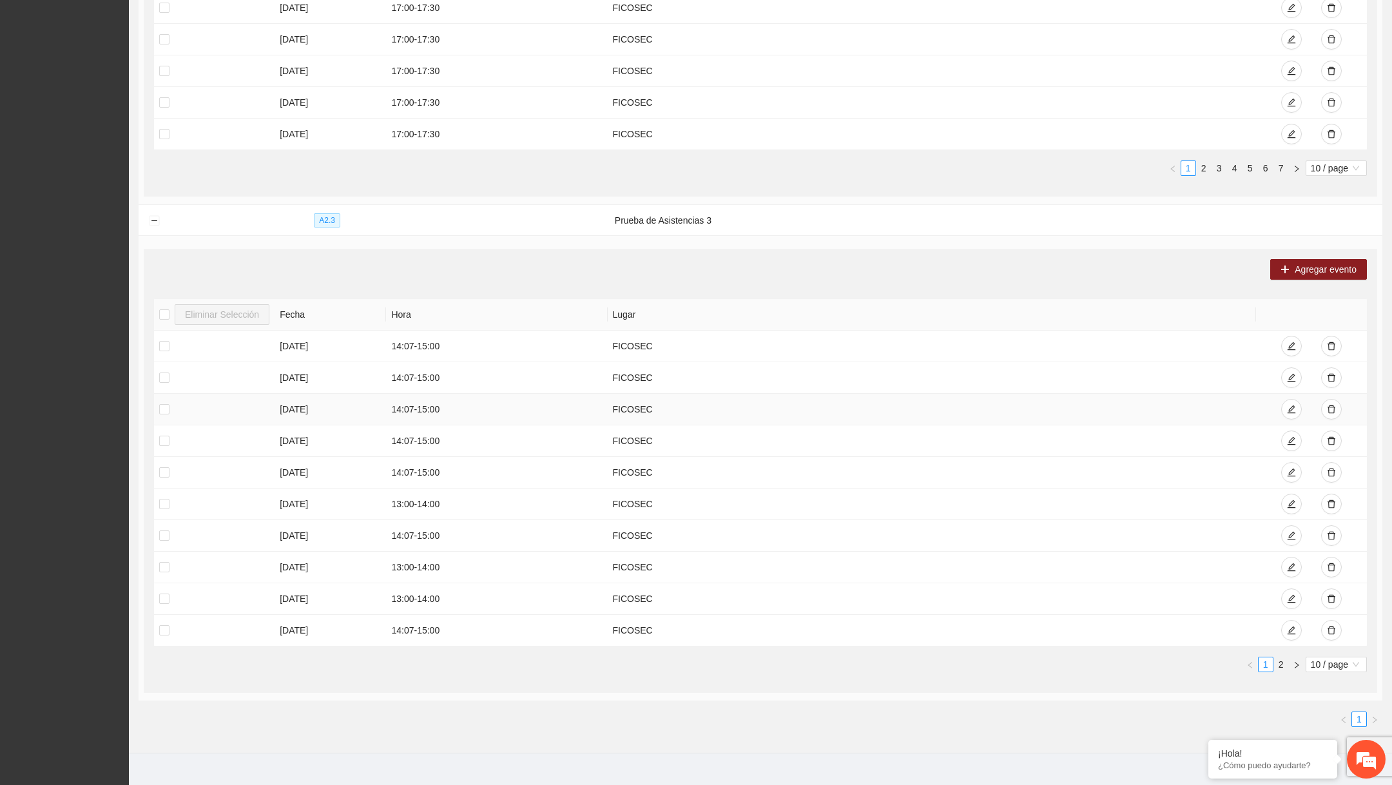
scroll to position [1270, 0]
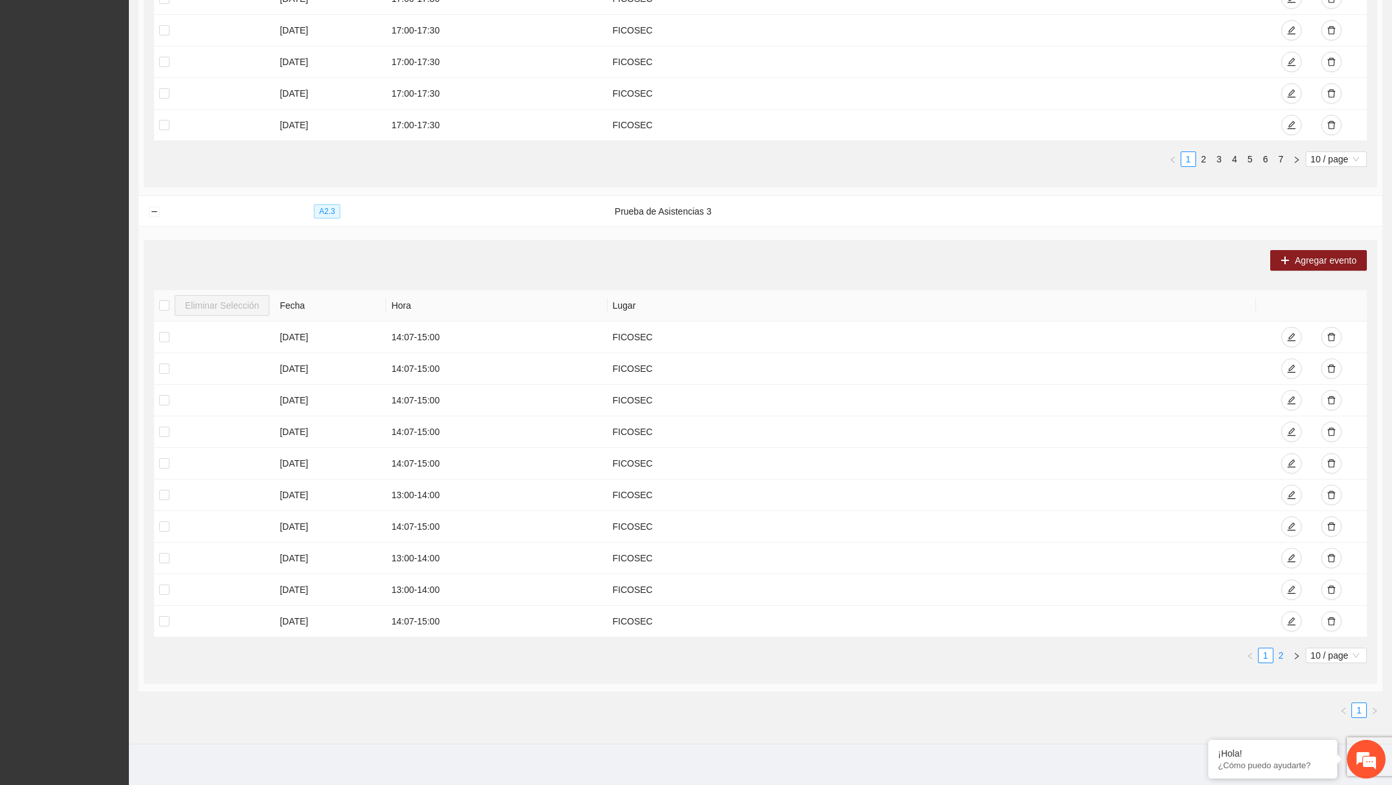
click at [1283, 648] on link "2" at bounding box center [1281, 655] width 14 height 14
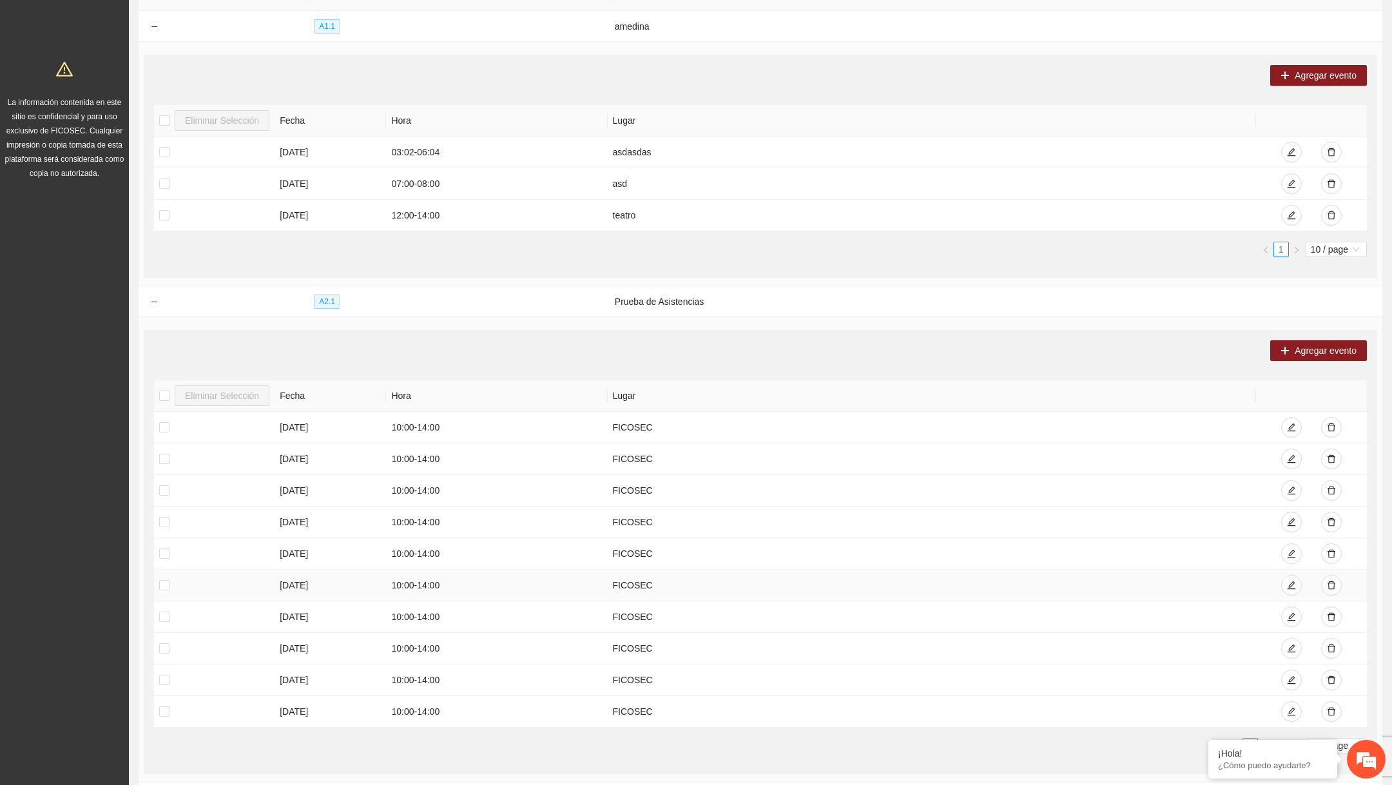
scroll to position [0, 0]
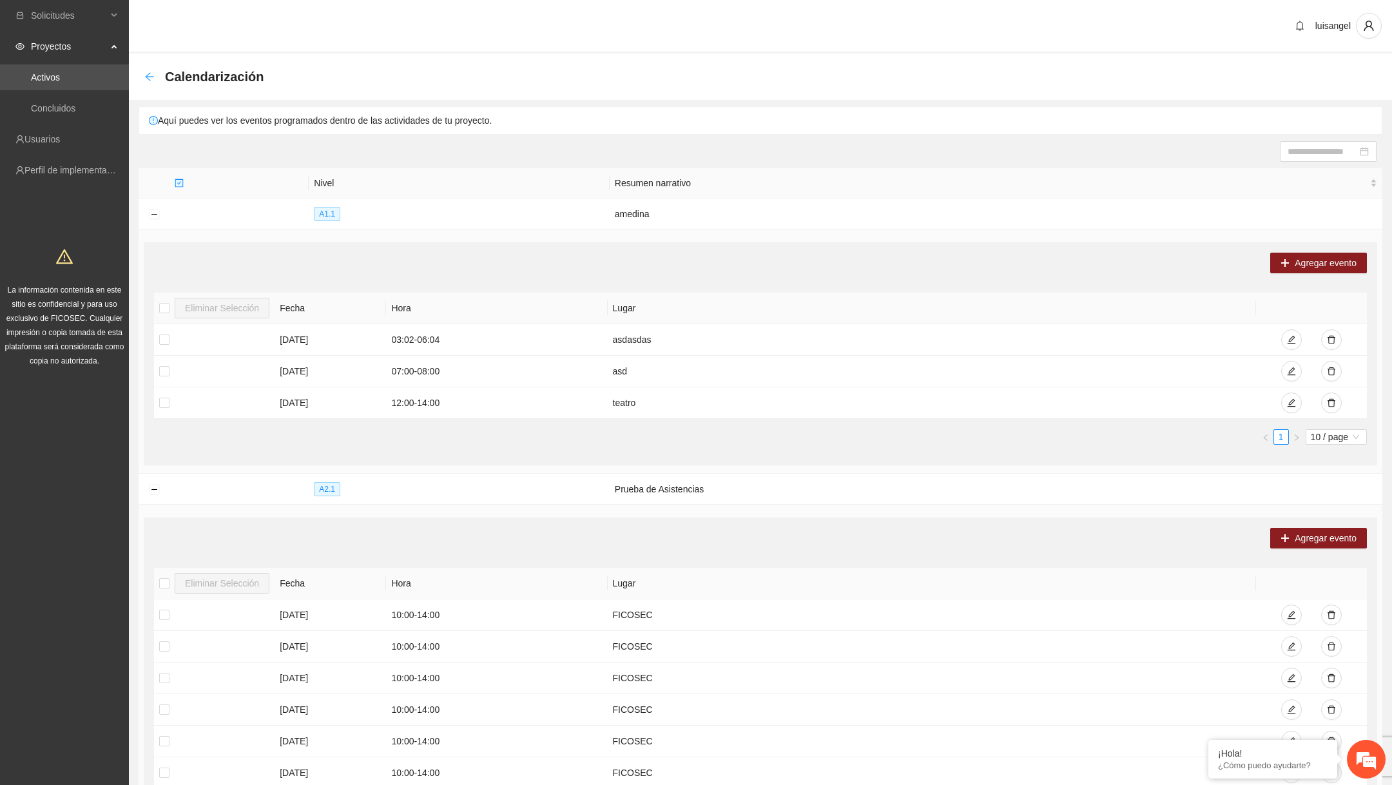
click at [148, 76] on icon "arrow-left" at bounding box center [149, 77] width 10 height 10
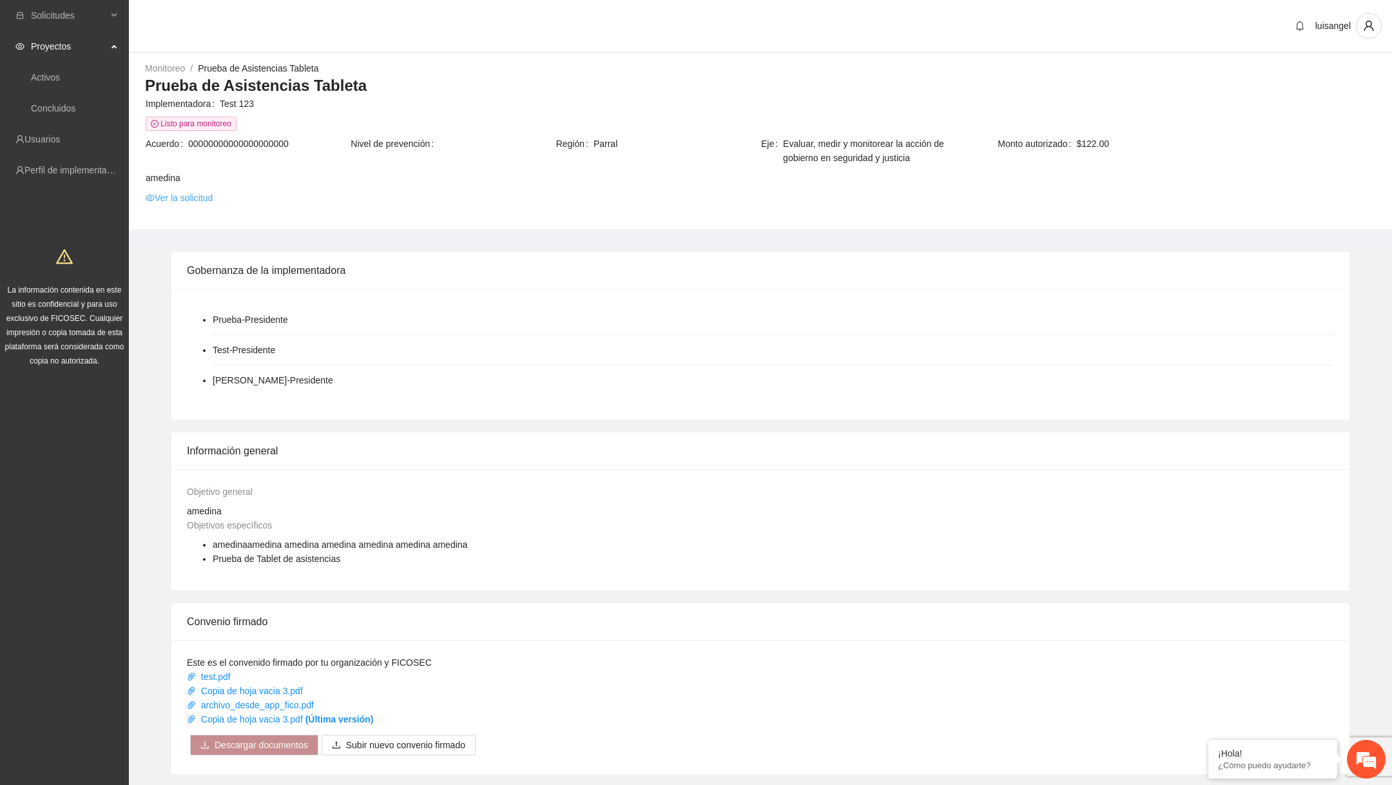
click at [209, 202] on link "Ver la solicitud" at bounding box center [179, 198] width 67 height 14
click at [202, 193] on link "Ver la solicitud" at bounding box center [179, 198] width 67 height 14
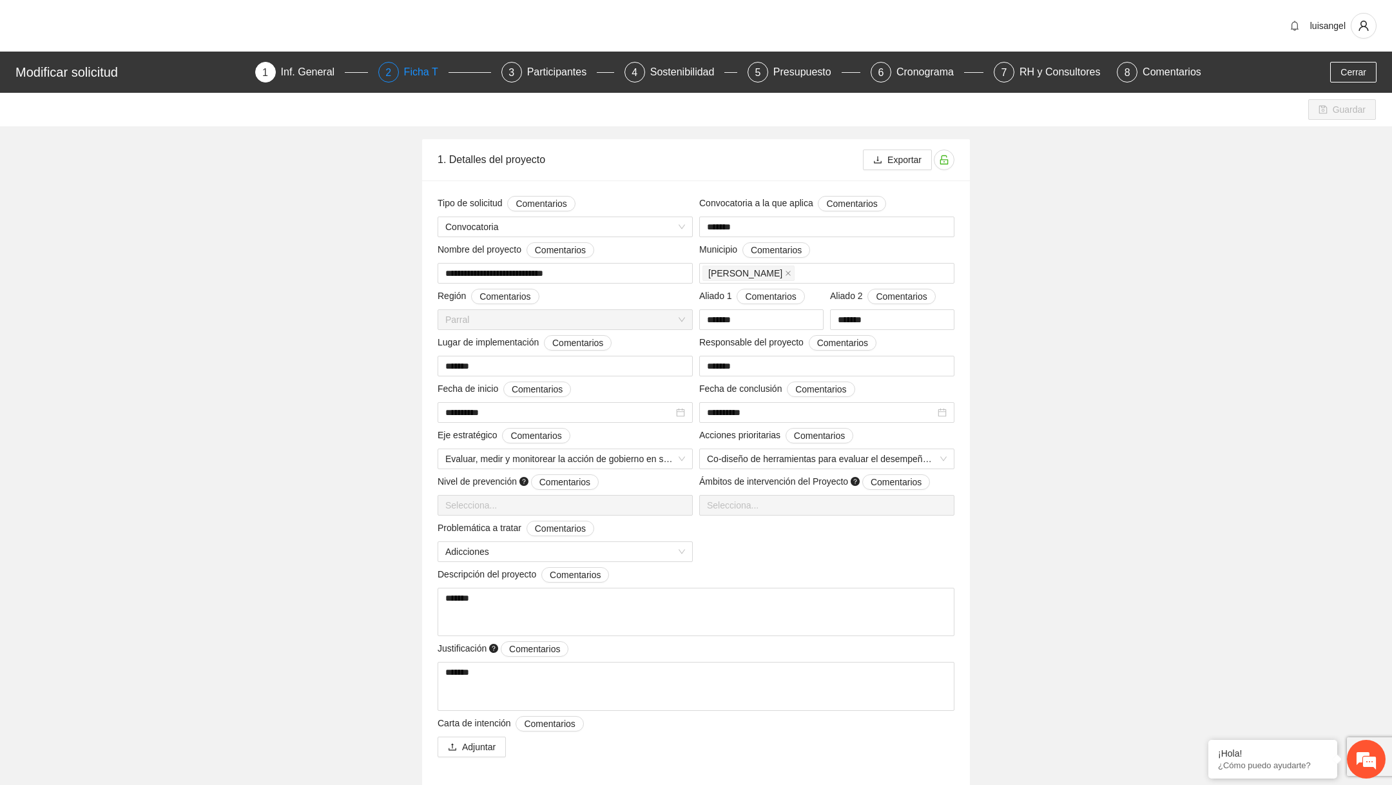
click at [394, 81] on div "2 Ficha T" at bounding box center [434, 72] width 113 height 21
click at [1343, 68] on span "Cerrar" at bounding box center [1354, 72] width 26 height 14
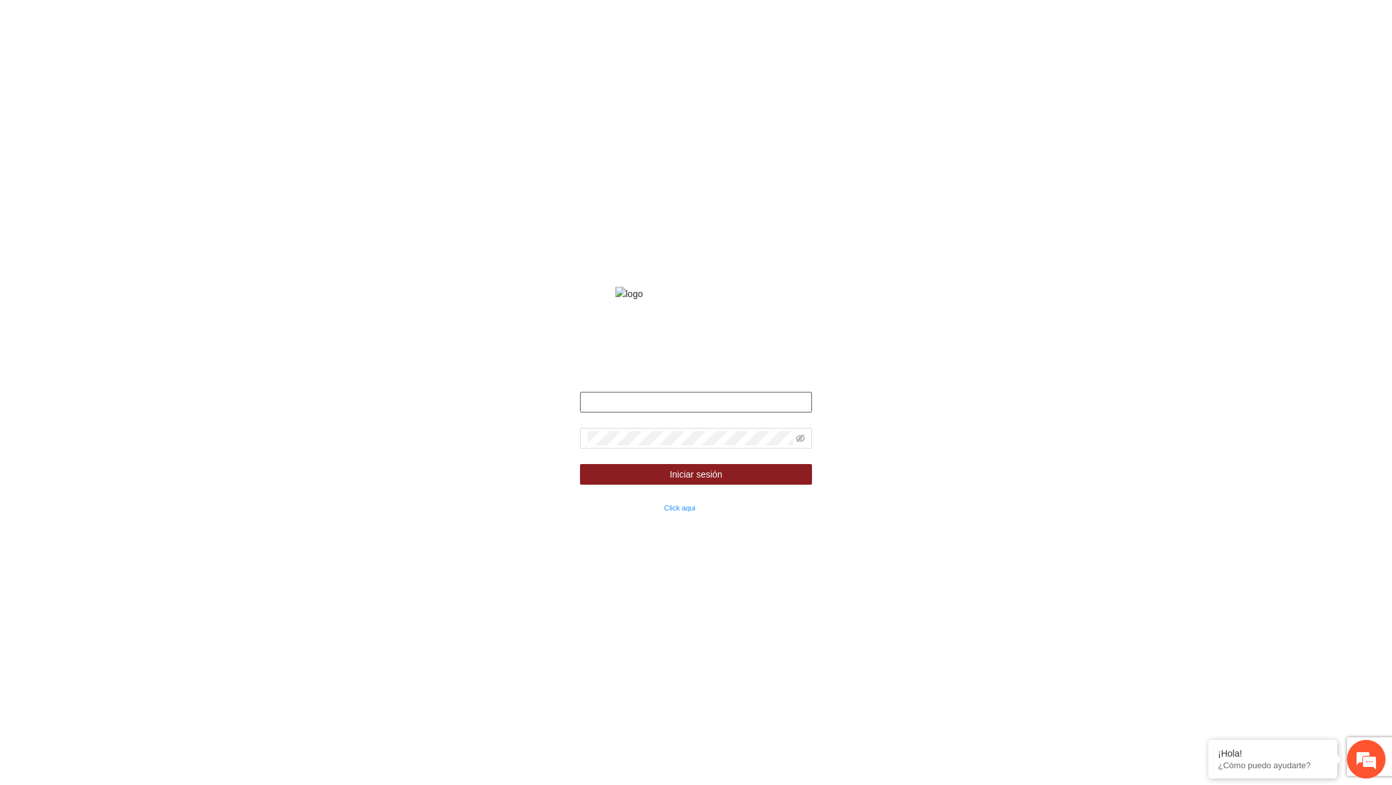
click at [725, 413] on input "text" at bounding box center [696, 402] width 232 height 21
type input "**********"
click at [800, 442] on icon "eye-invisible" at bounding box center [800, 438] width 9 height 8
click at [580, 464] on button "Iniciar sesión" at bounding box center [696, 474] width 232 height 21
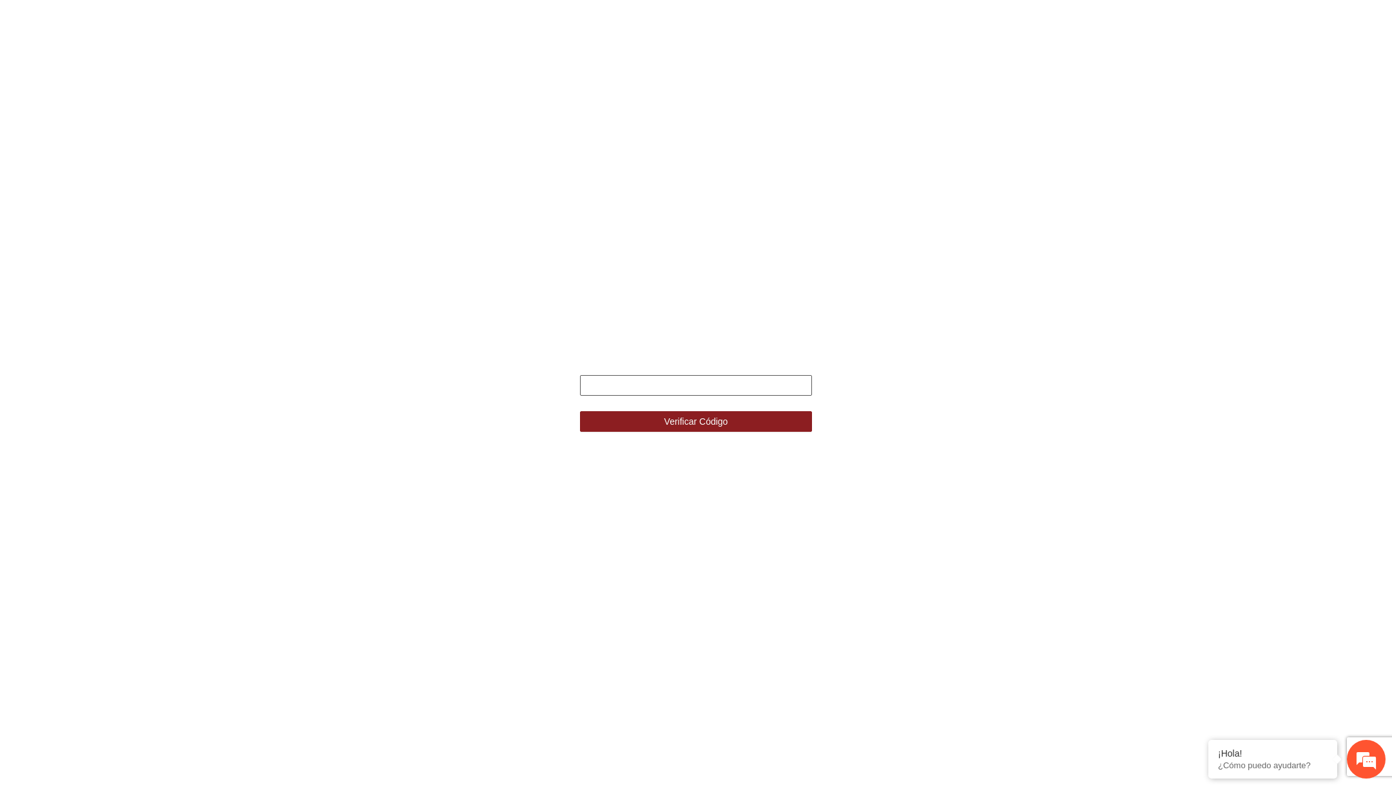
click at [707, 385] on input "text" at bounding box center [696, 385] width 232 height 21
type input "******"
click at [580, 411] on button "Verificar Código" at bounding box center [696, 421] width 232 height 21
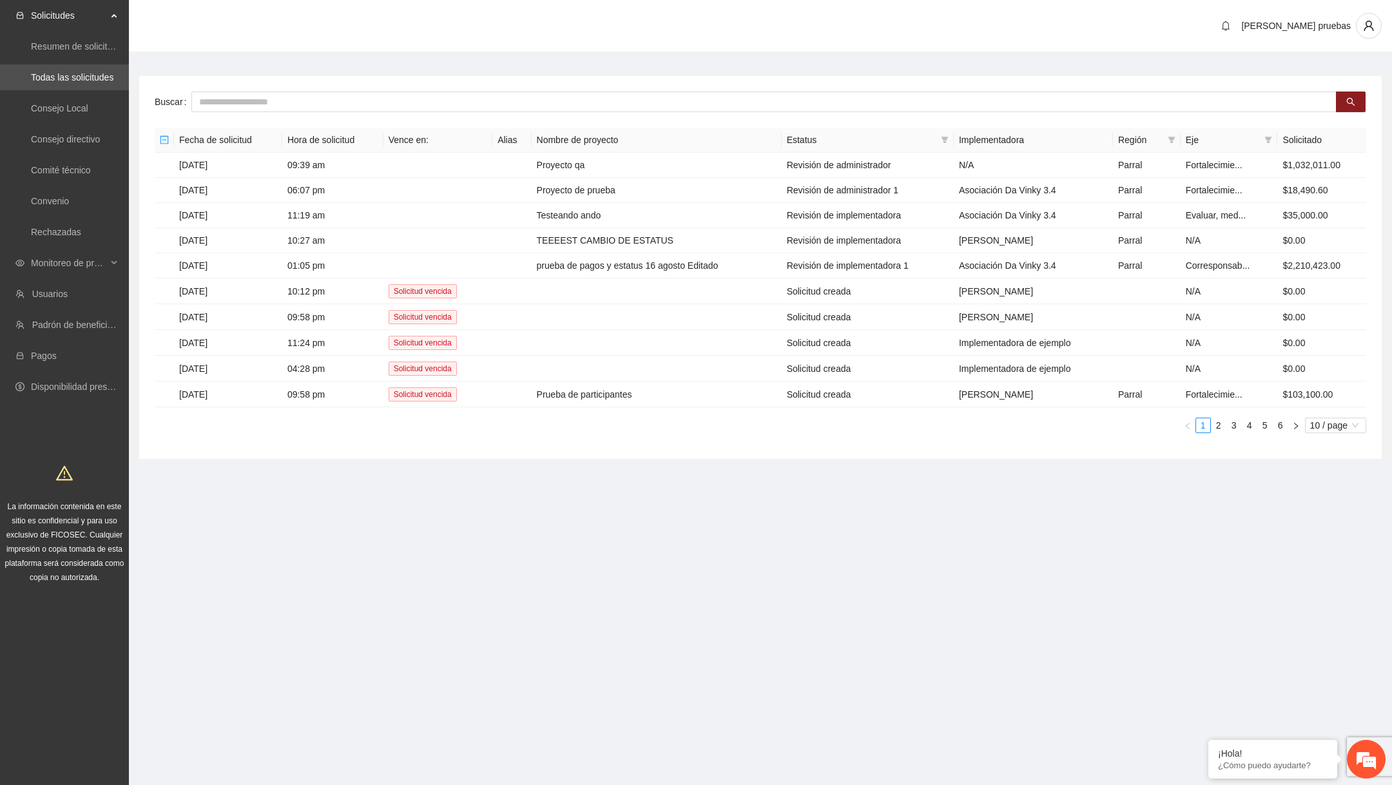
click at [647, 403] on div "Fecha de solicitud Hora de solicitud Vence en: Alias Nombre de proyecto Estatus…" at bounding box center [761, 281] width 1212 height 306
click at [650, 394] on td "Prueba de participantes" at bounding box center [657, 395] width 250 height 26
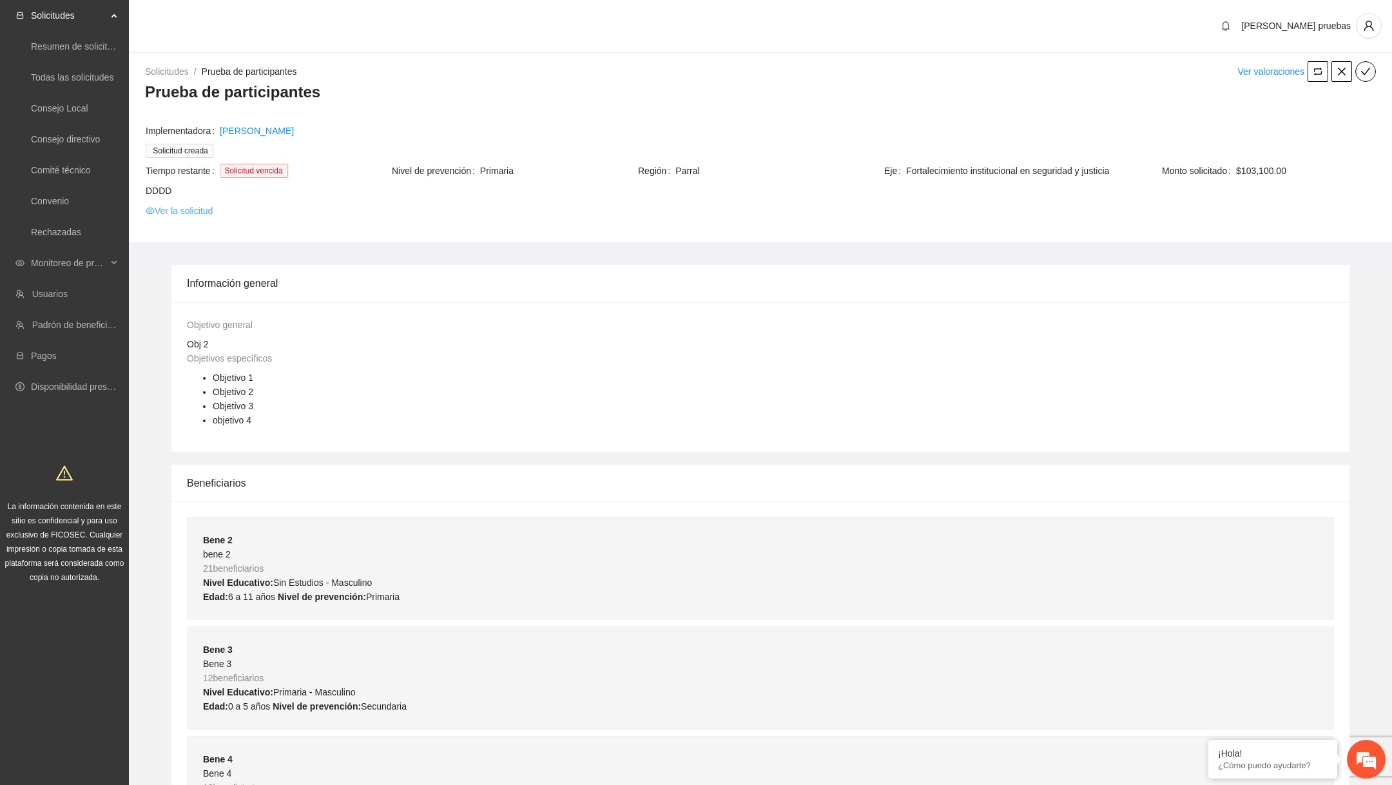
click at [202, 217] on link "Ver la solicitud" at bounding box center [179, 211] width 67 height 14
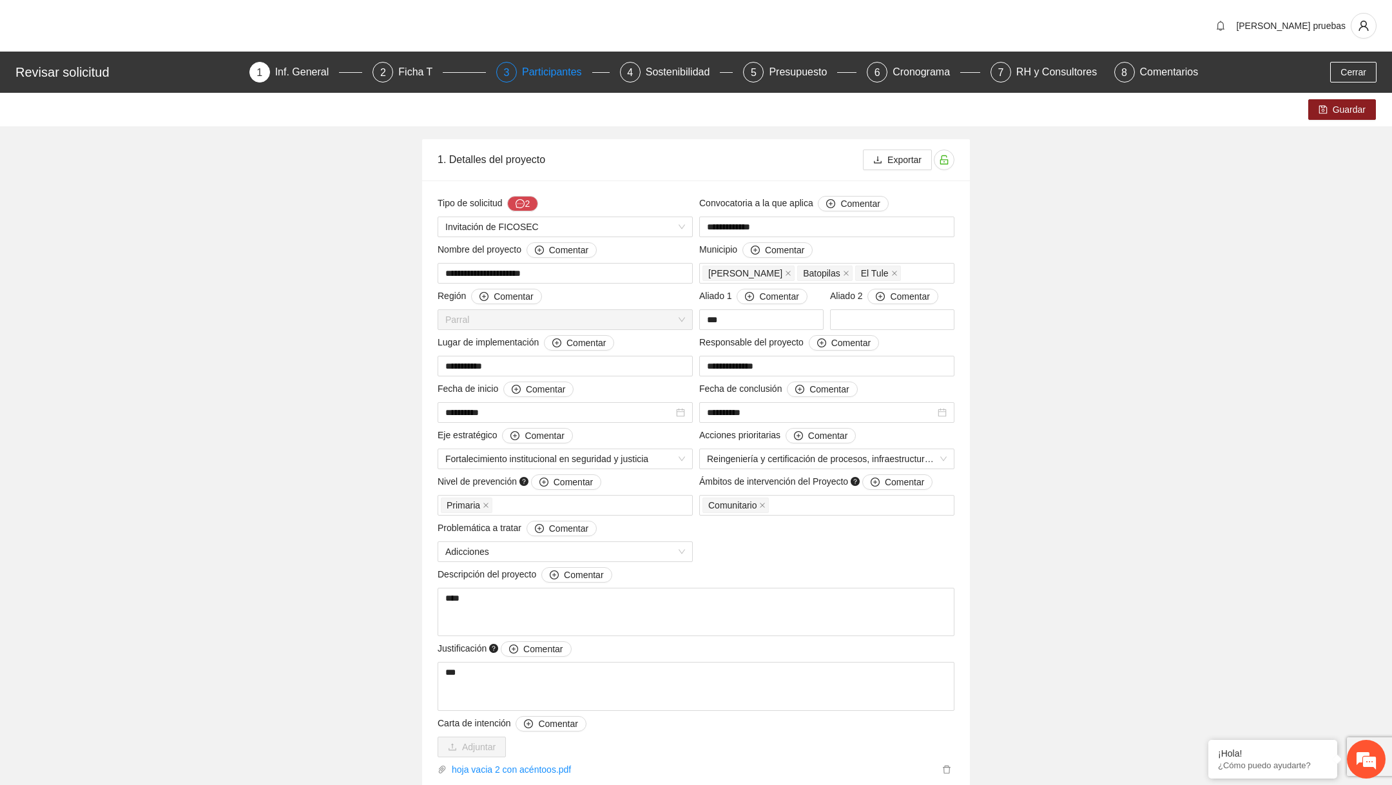
click at [540, 64] on div "Participantes" at bounding box center [557, 72] width 70 height 21
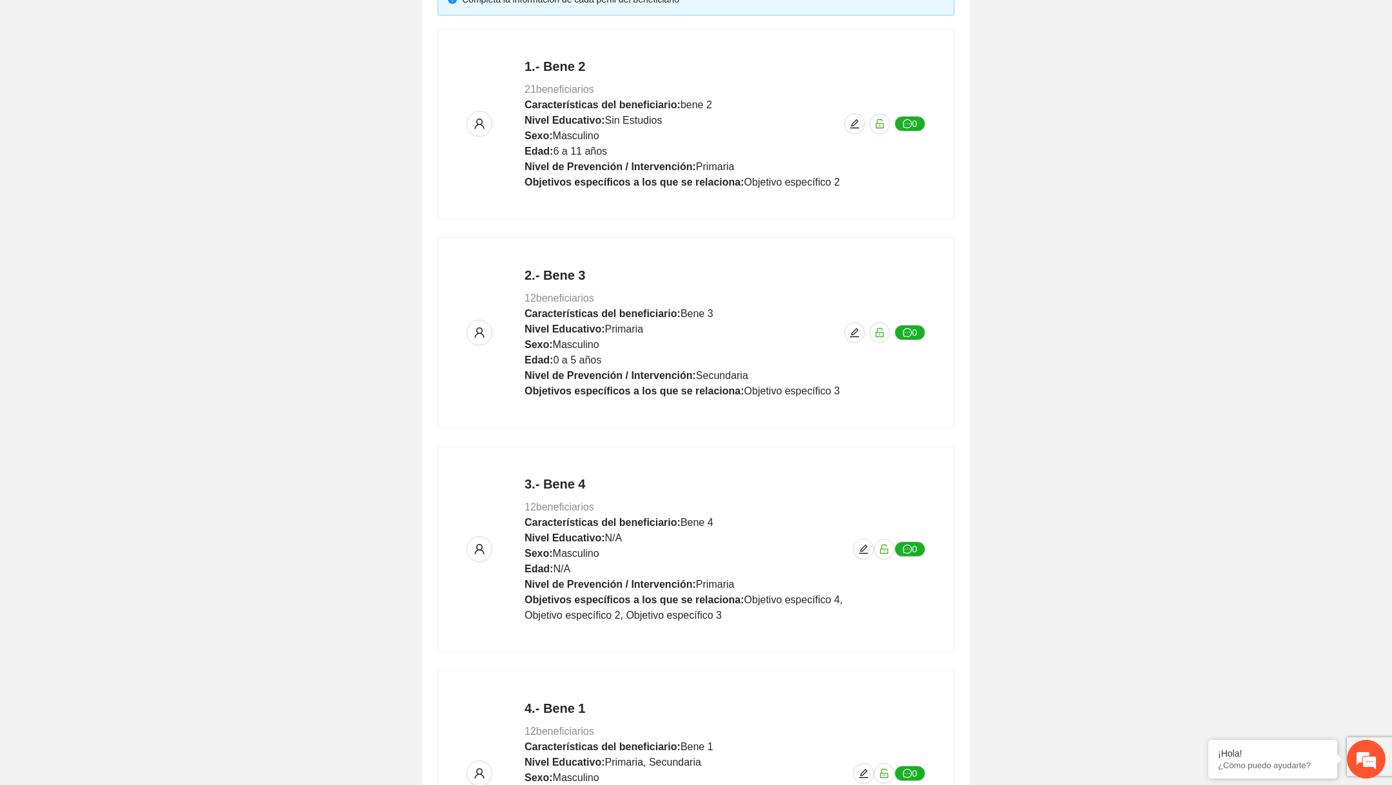
scroll to position [436, 0]
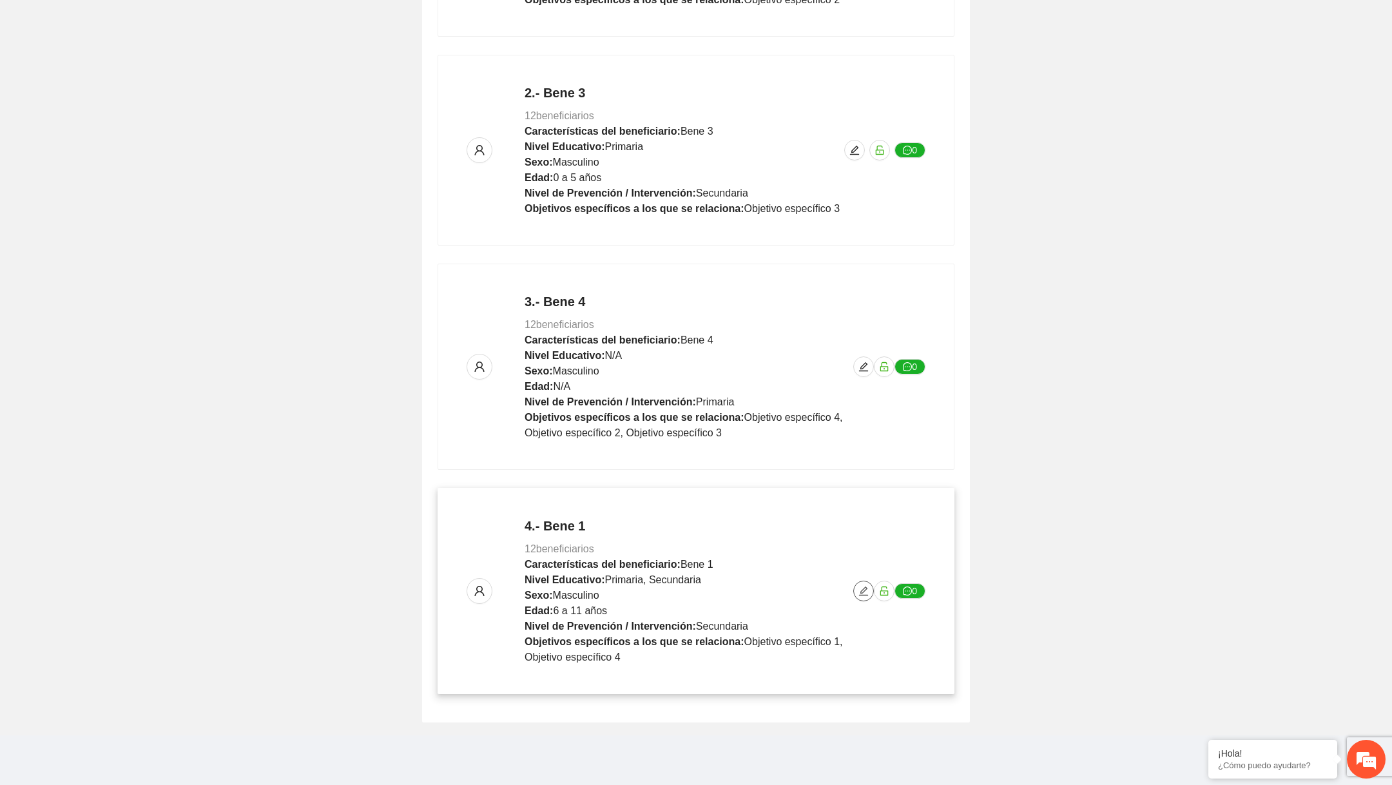
click at [860, 589] on icon "edit" at bounding box center [864, 591] width 10 height 10
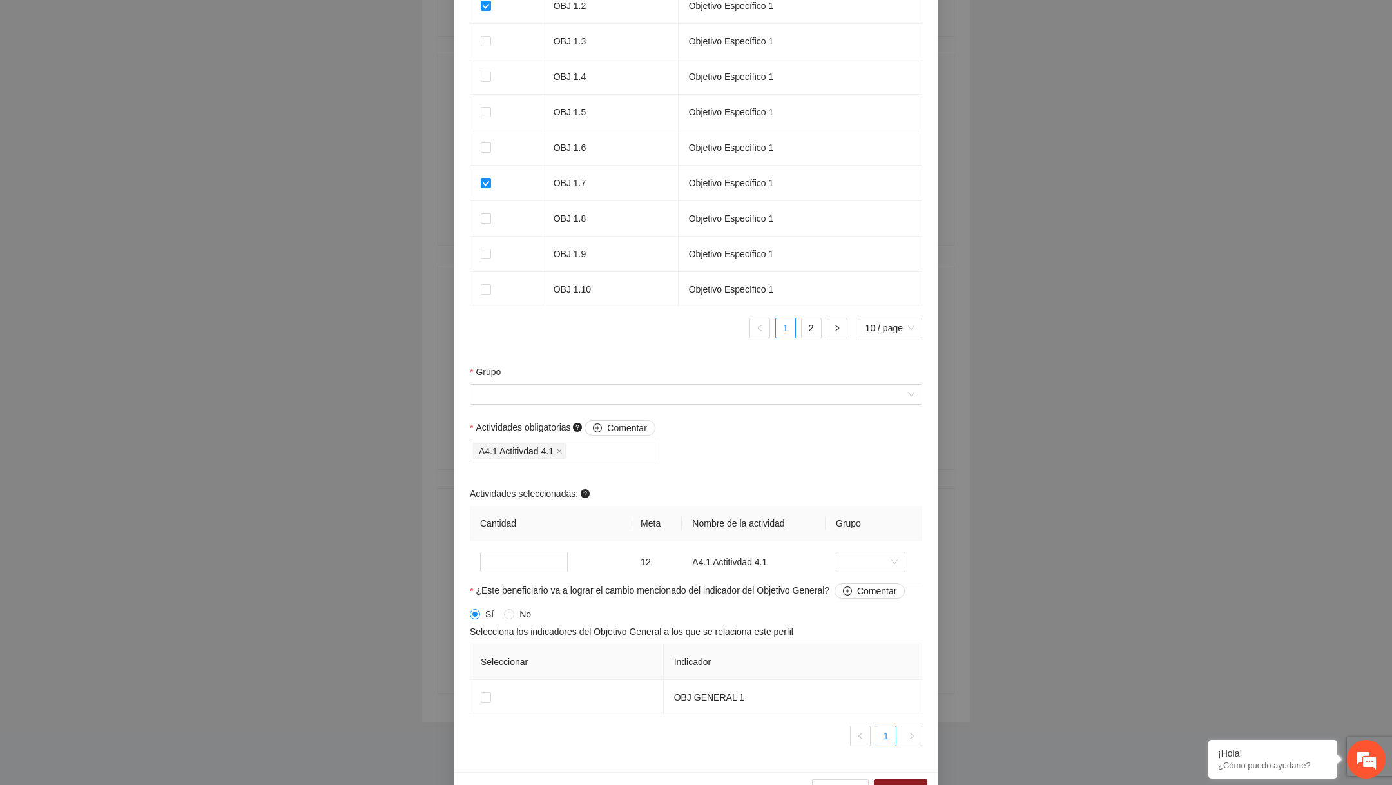
scroll to position [932, 0]
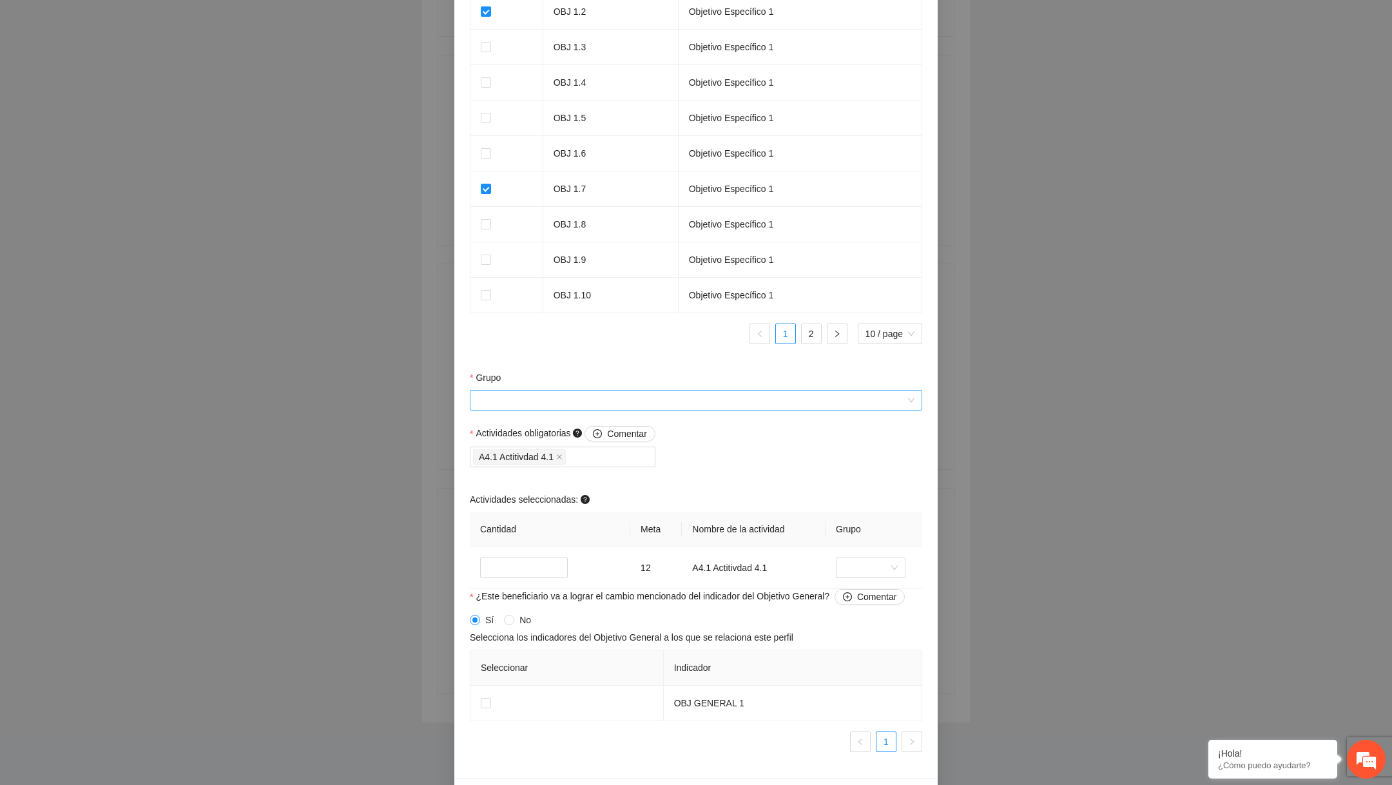
click at [638, 404] on input "Grupo" at bounding box center [692, 400] width 428 height 19
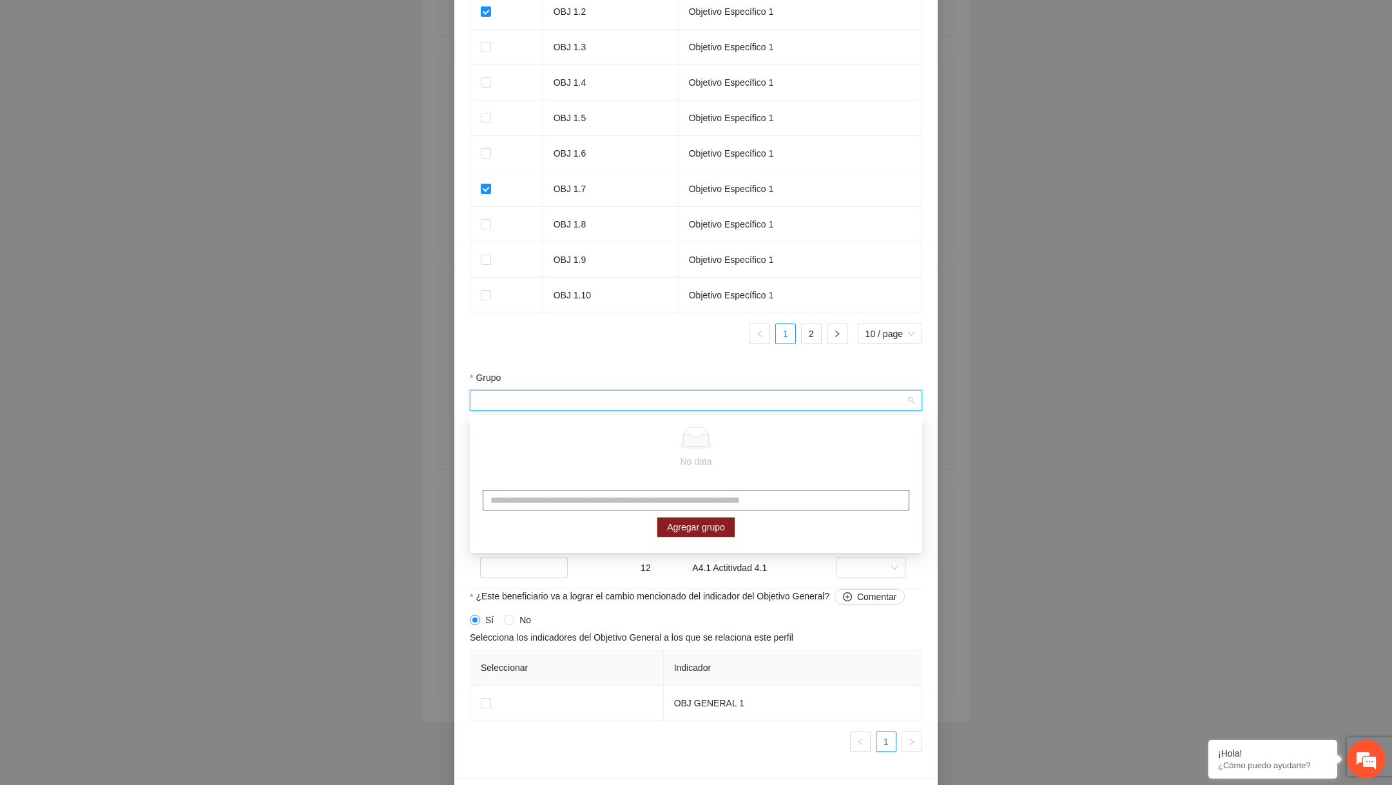
click at [571, 491] on input "text" at bounding box center [696, 500] width 427 height 21
type input "******"
click at [685, 524] on span "Agregar grupo" at bounding box center [696, 527] width 58 height 14
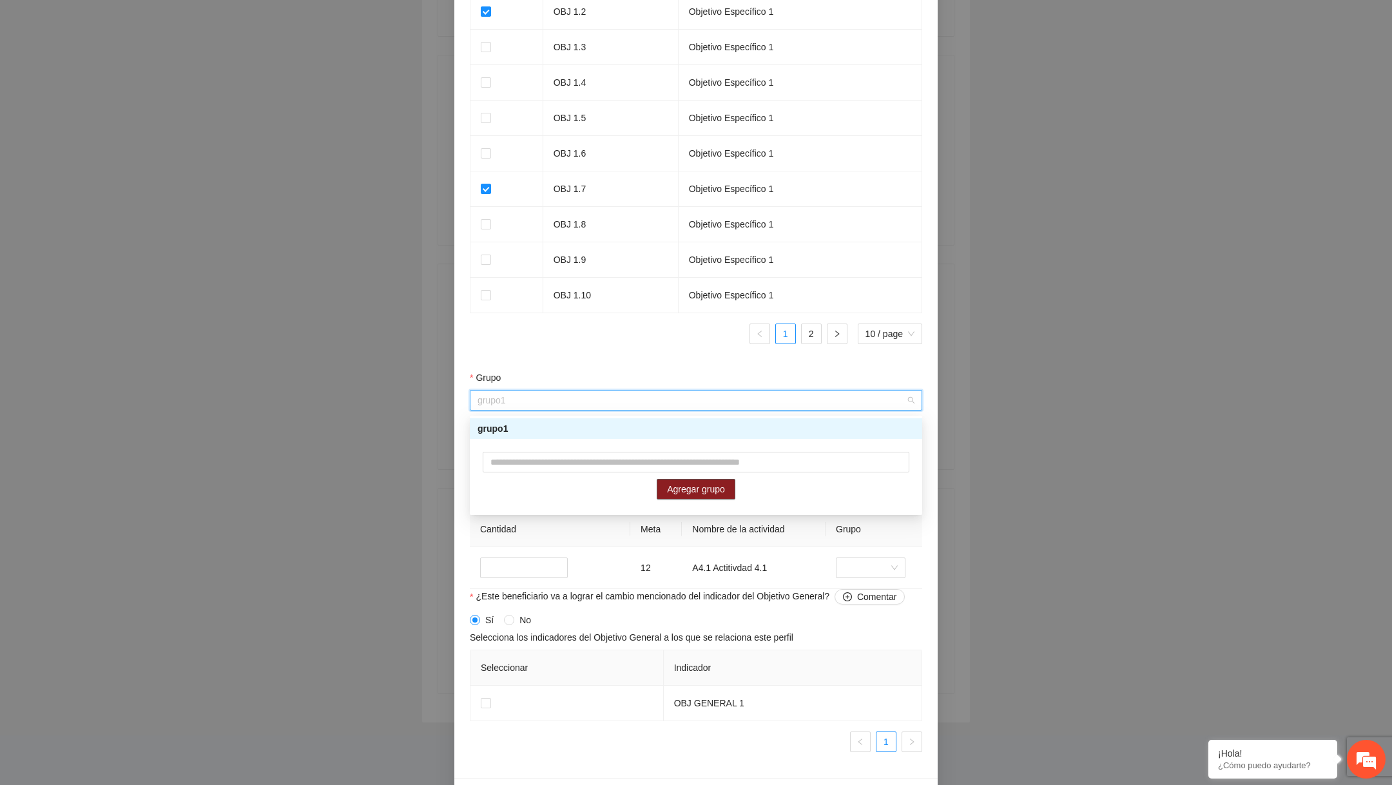
click at [719, 423] on div "grupo1" at bounding box center [696, 429] width 437 height 14
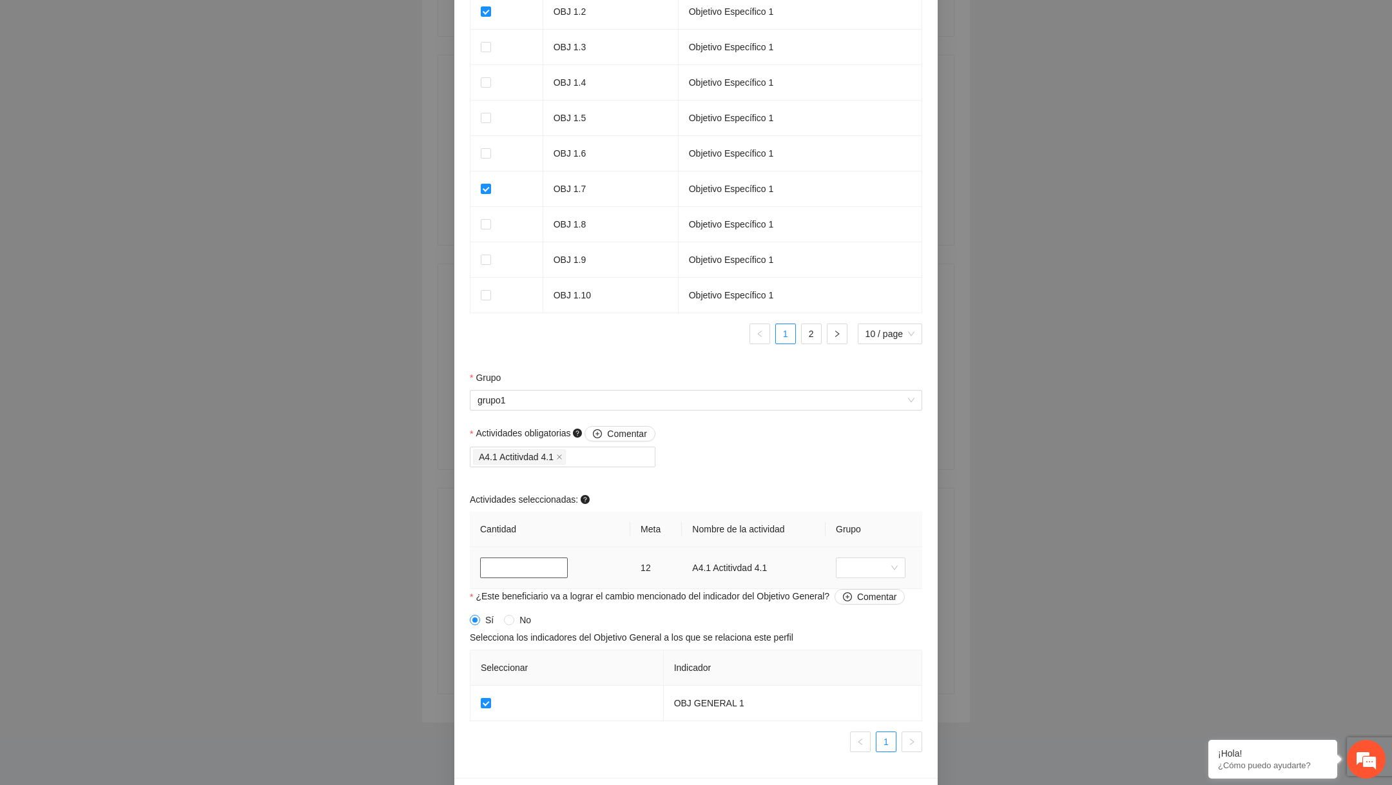
click at [511, 570] on input "**" at bounding box center [524, 568] width 88 height 21
type input "*"
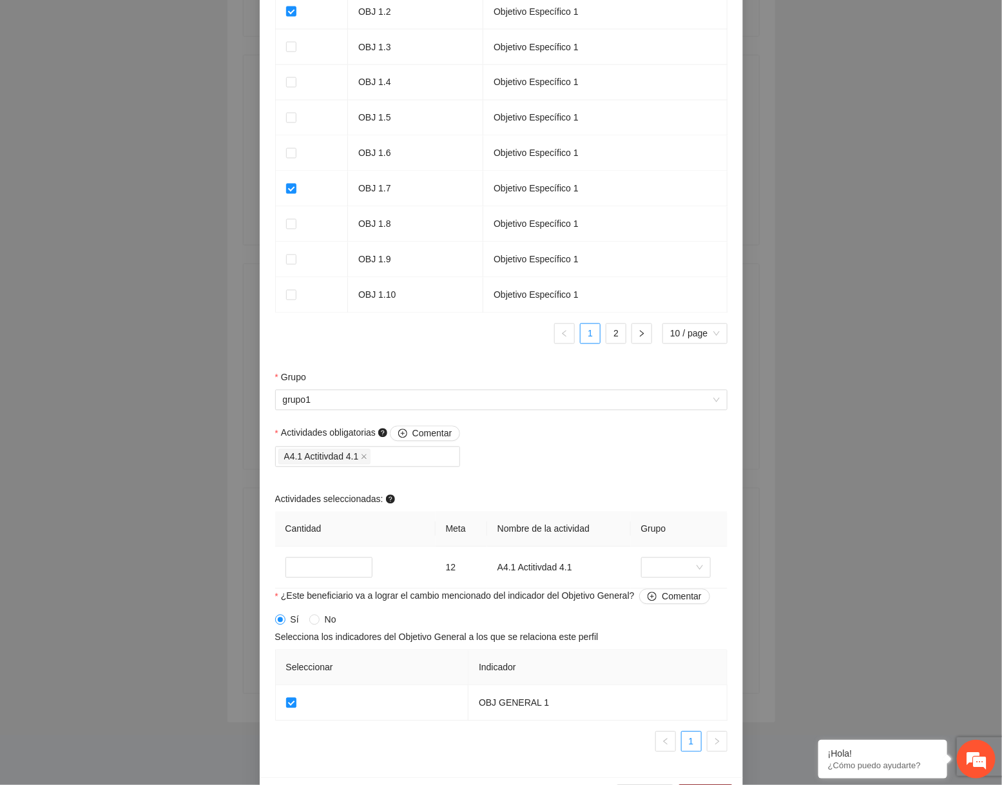
scroll to position [976, 0]
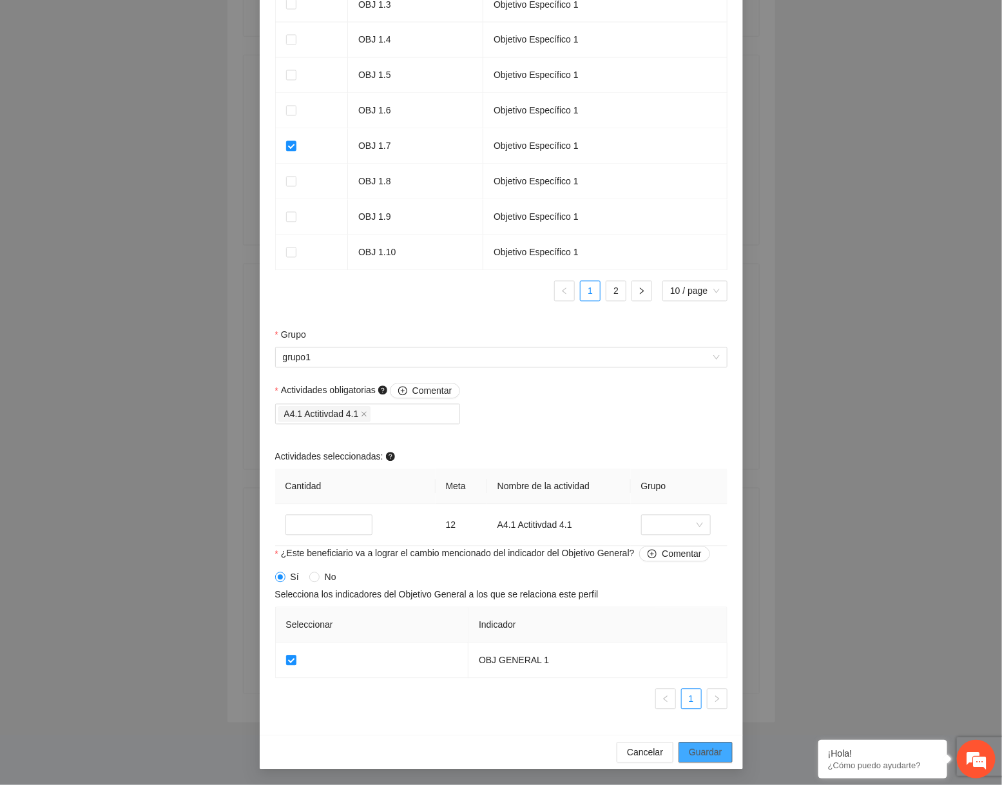
click at [697, 754] on span "Guardar" at bounding box center [705, 753] width 33 height 14
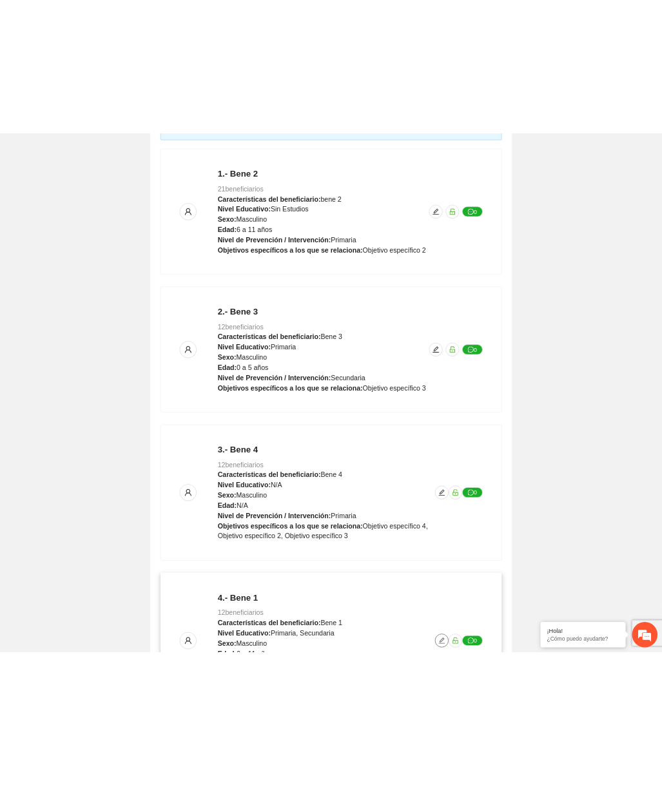
scroll to position [0, 0]
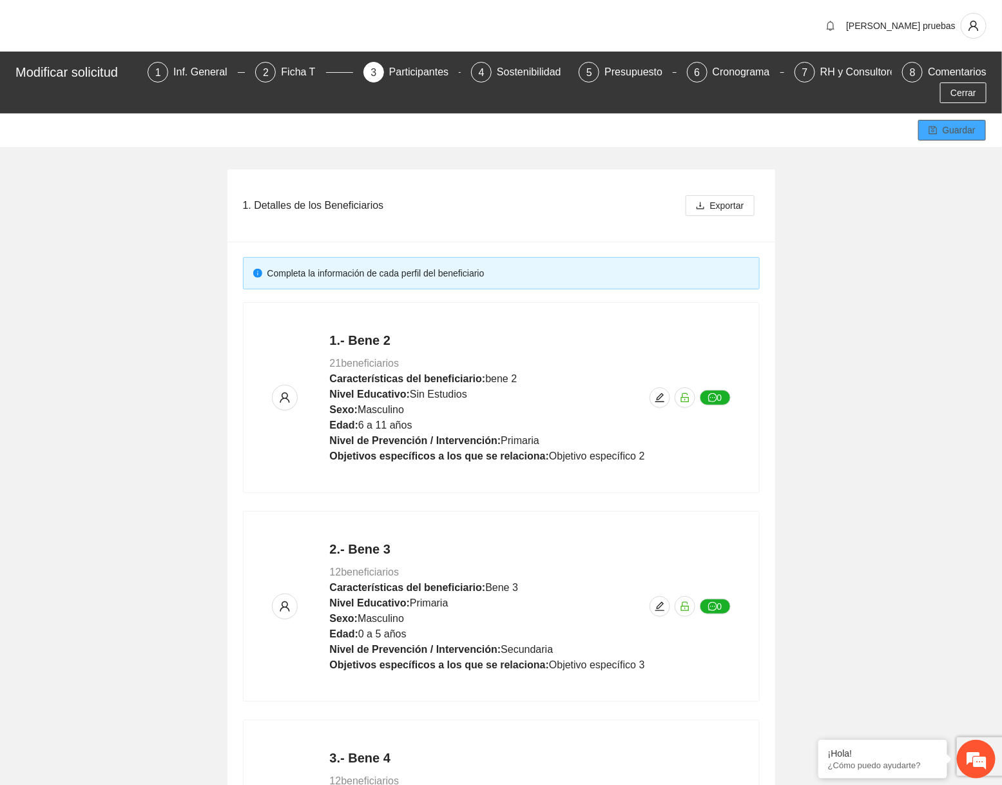
click at [952, 130] on span "Guardar" at bounding box center [959, 130] width 33 height 14
